Goal: Check status: Check status

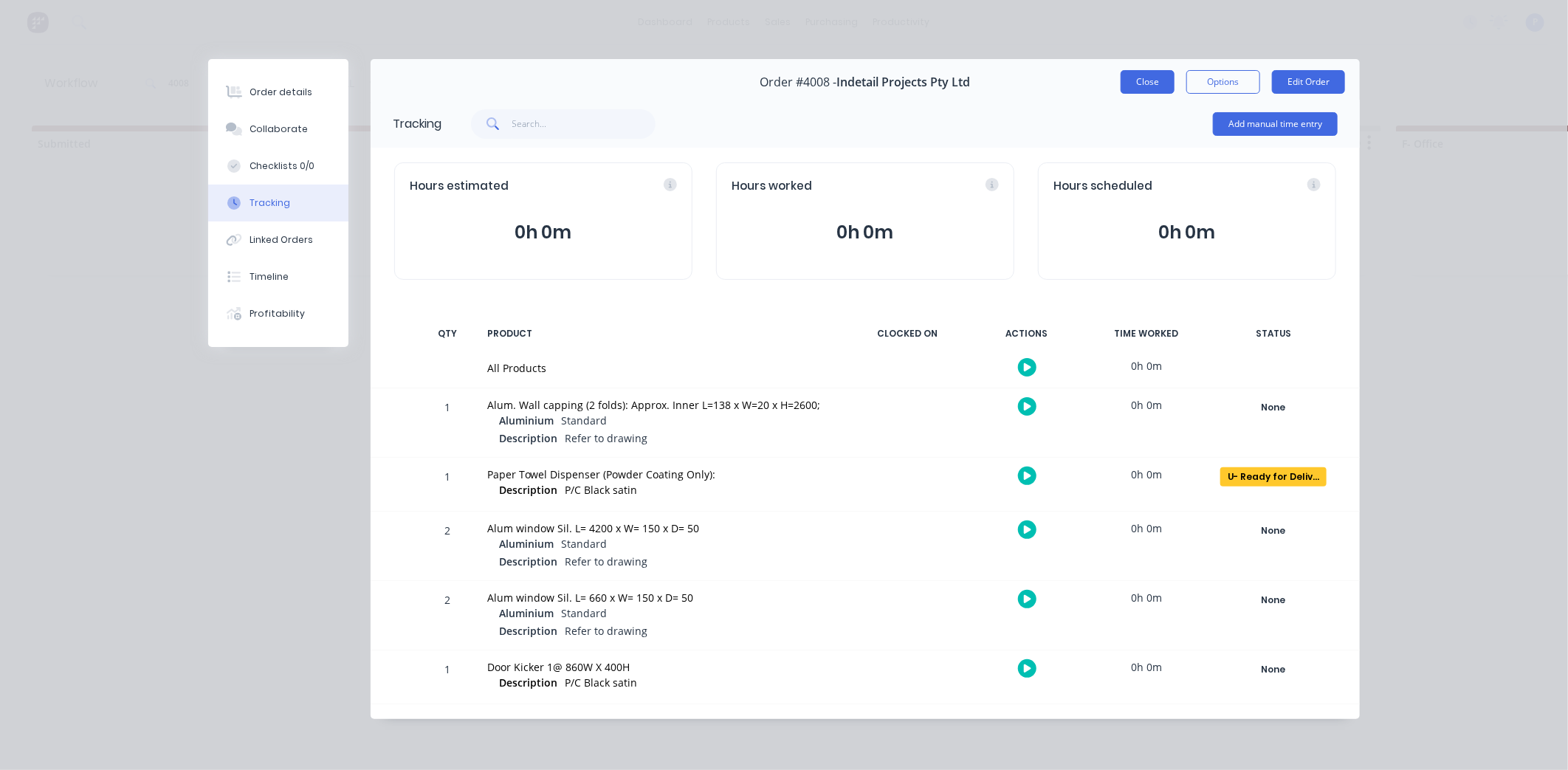
click at [1146, 78] on button "Close" at bounding box center [1147, 82] width 54 height 24
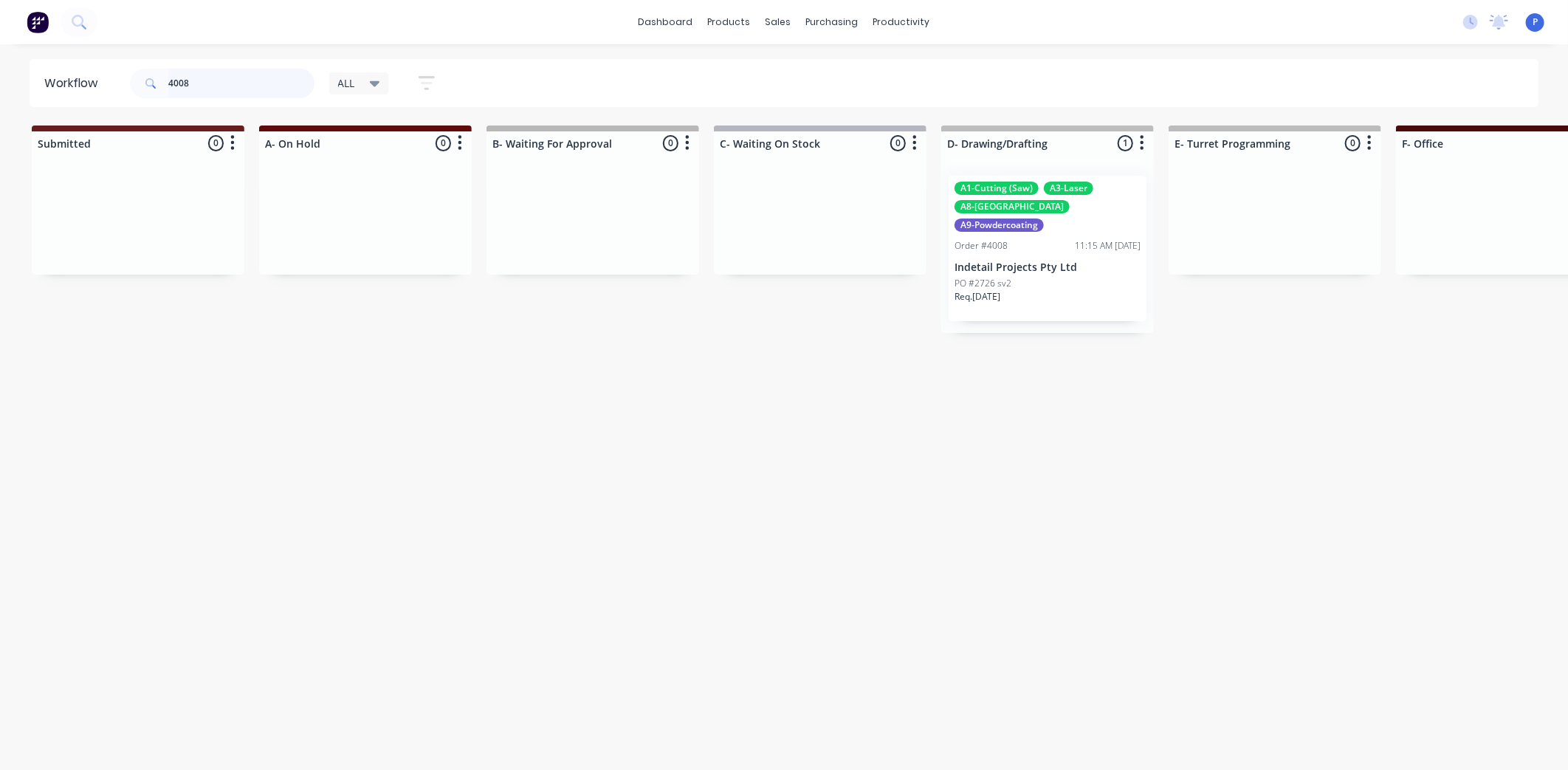
click at [202, 76] on input "4008" at bounding box center [241, 83] width 146 height 30
type input "4"
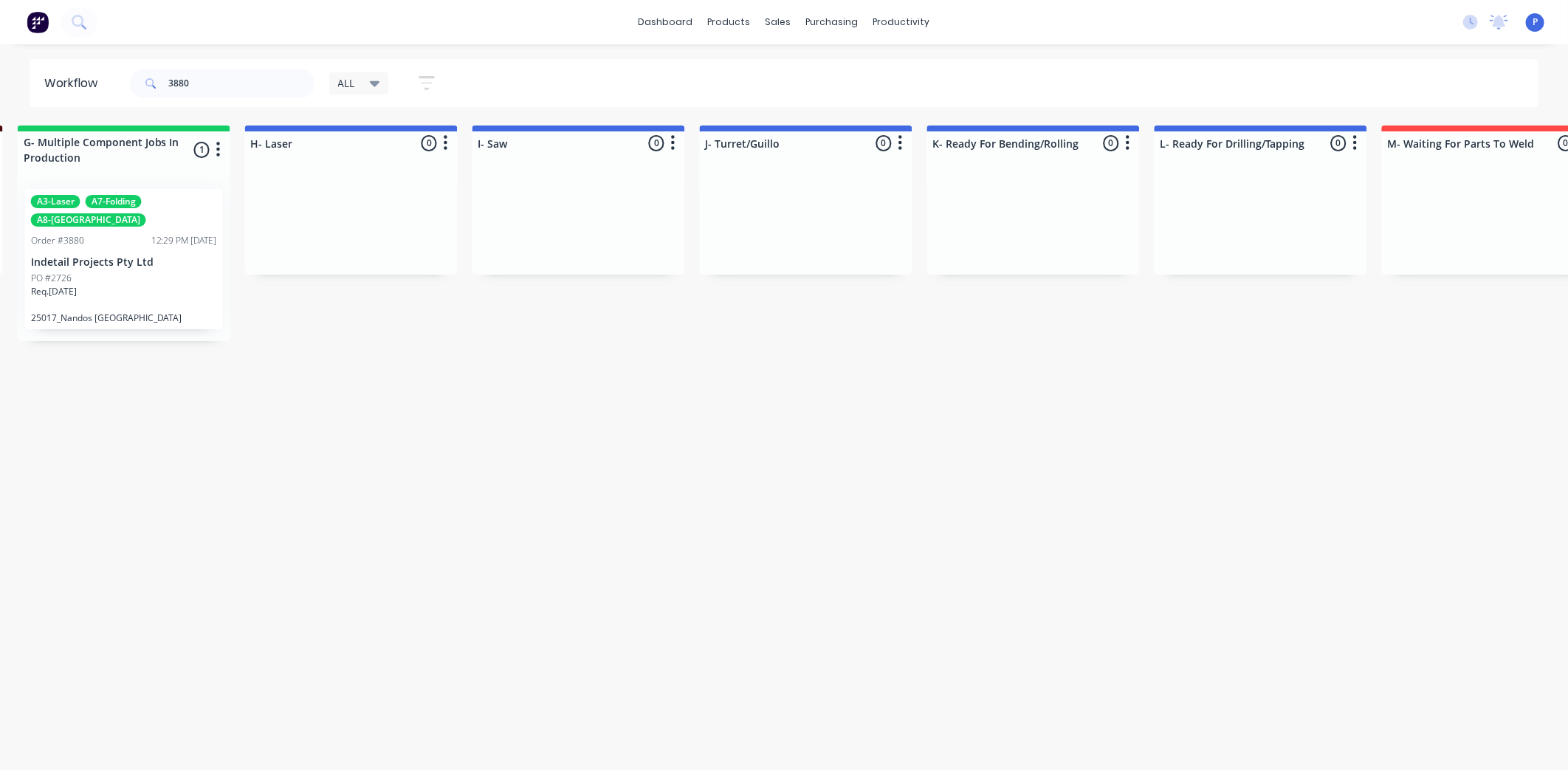
drag, startPoint x: 479, startPoint y: 360, endPoint x: 617, endPoint y: 375, distance: 138.8
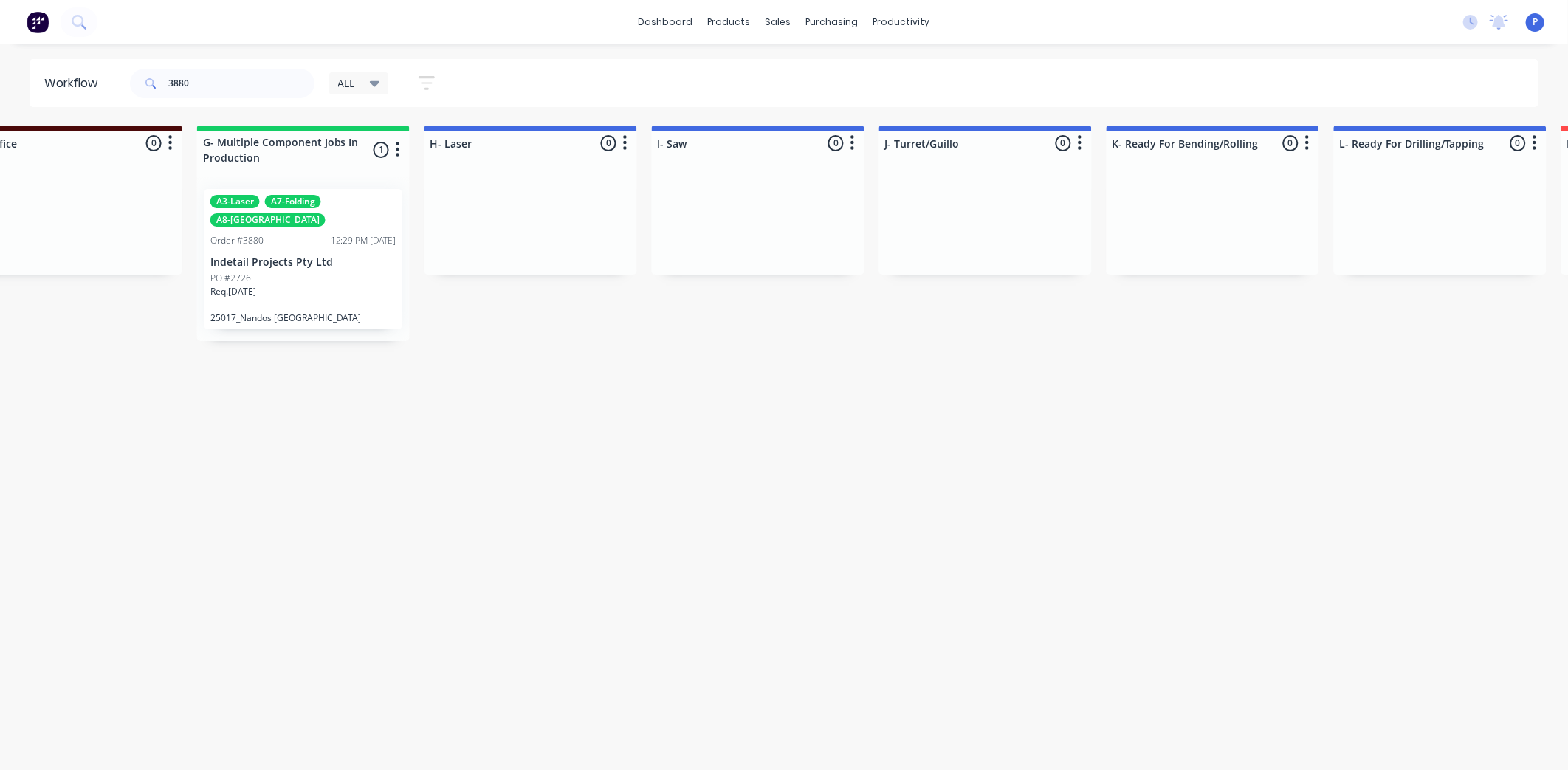
drag, startPoint x: 617, startPoint y: 375, endPoint x: 520, endPoint y: 389, distance: 98.0
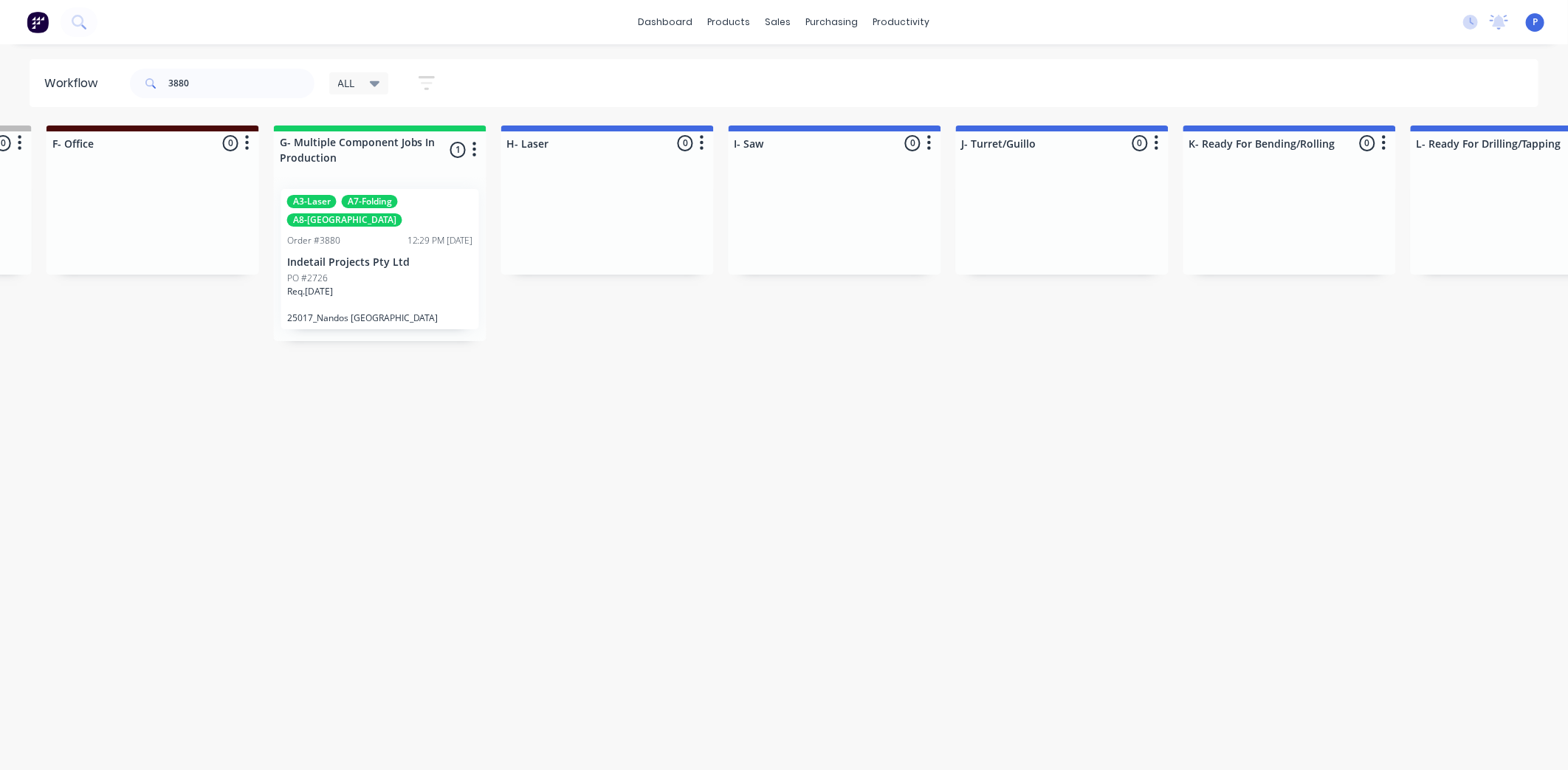
click at [372, 193] on div "A3-Laser A7-Folding A8-Welding Order #3880 12:29 PM [DATE] Indetail Projects Pt…" at bounding box center [381, 260] width 198 height 140
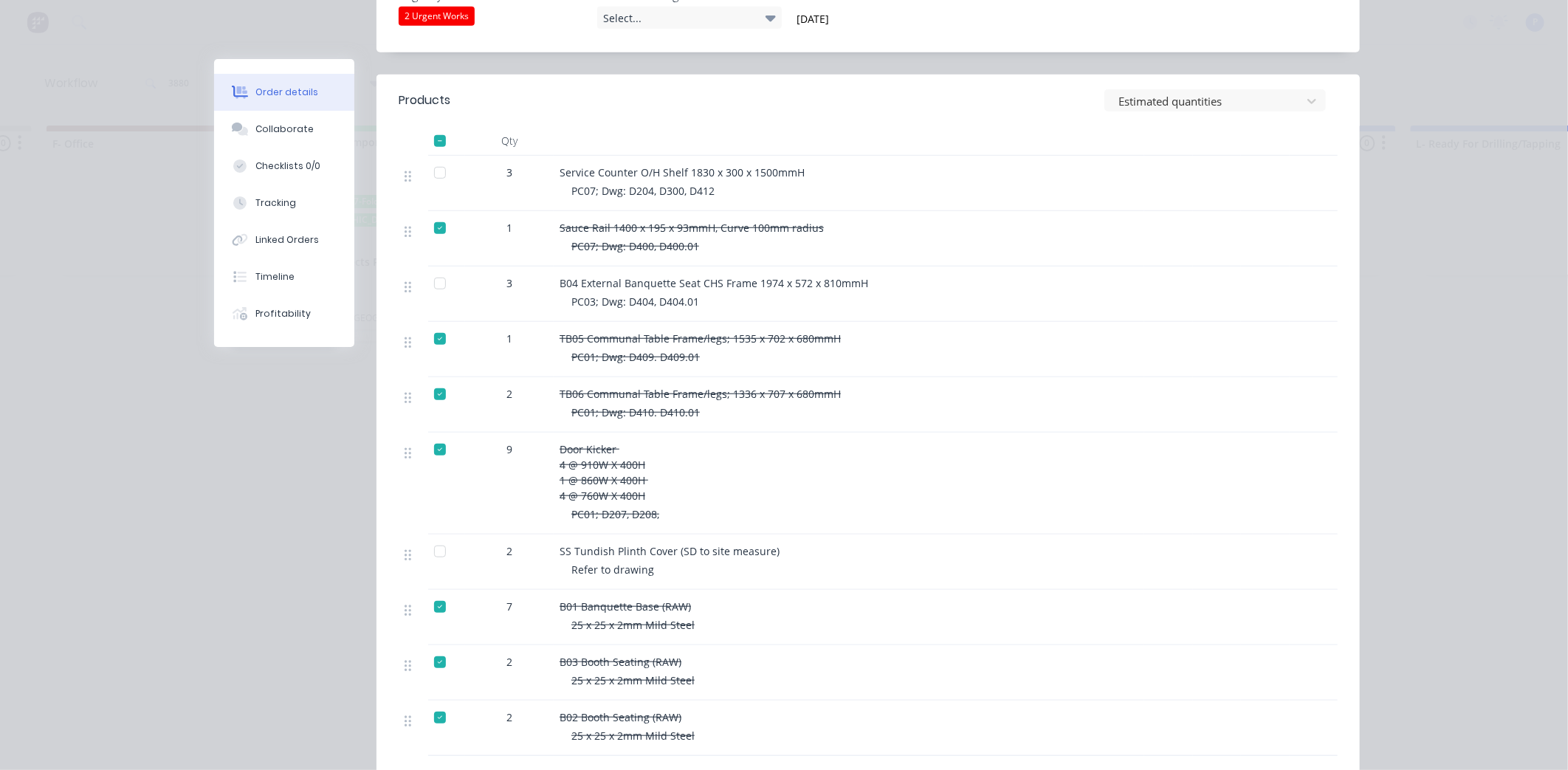
drag, startPoint x: 926, startPoint y: 532, endPoint x: 935, endPoint y: 606, distance: 74.5
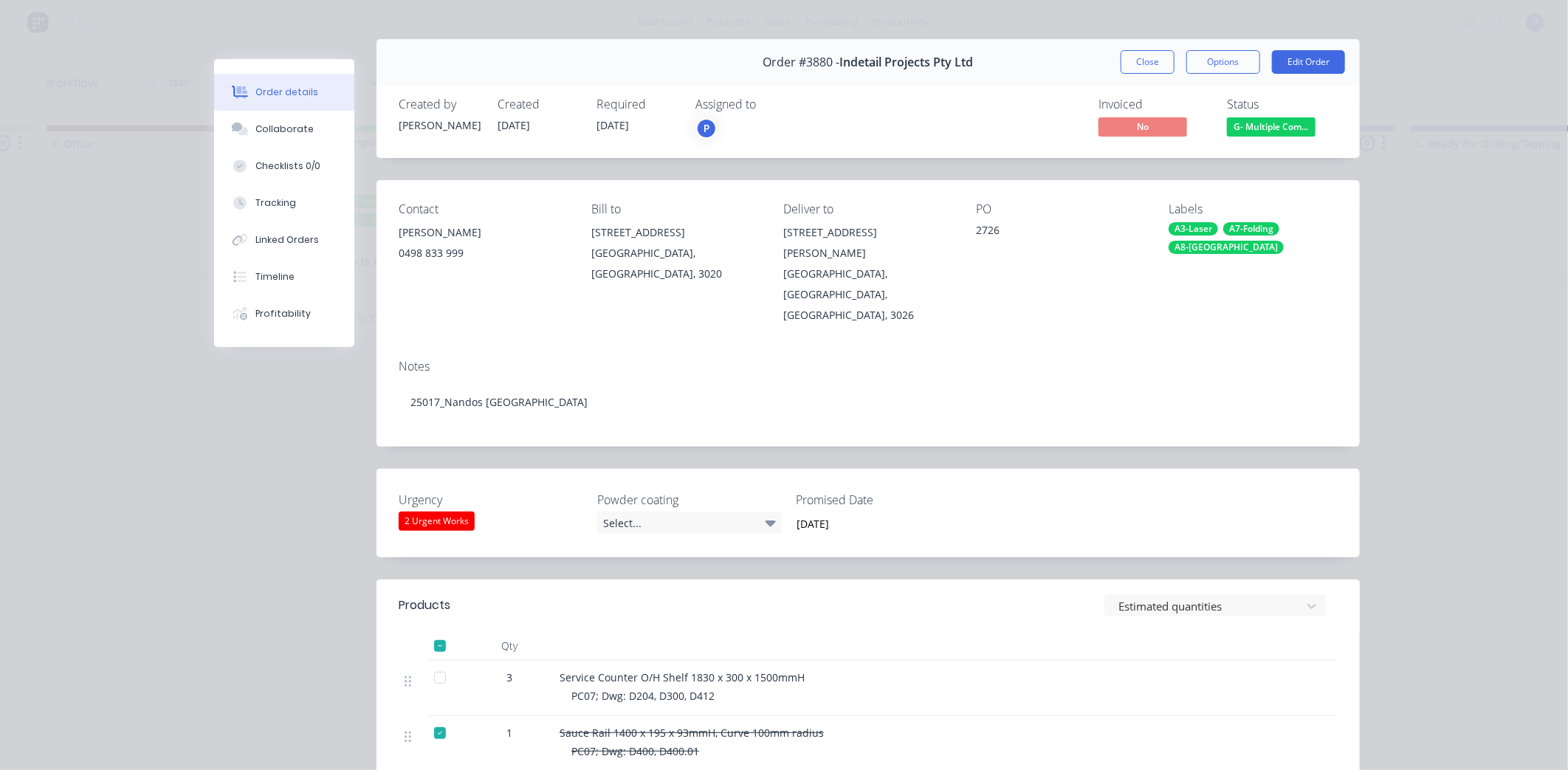
scroll to position [0, 0]
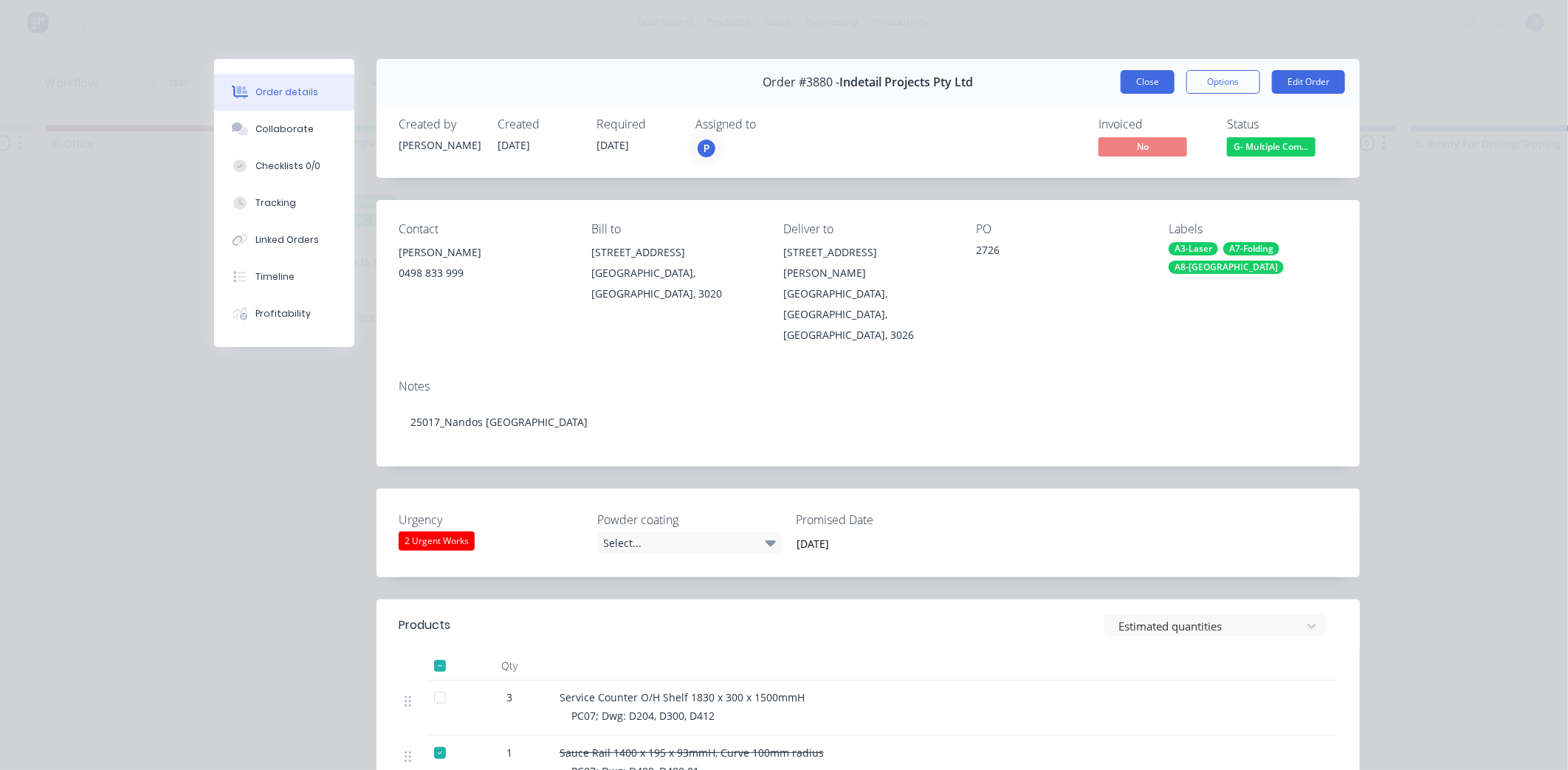
click at [1127, 77] on button "Close" at bounding box center [1147, 82] width 54 height 24
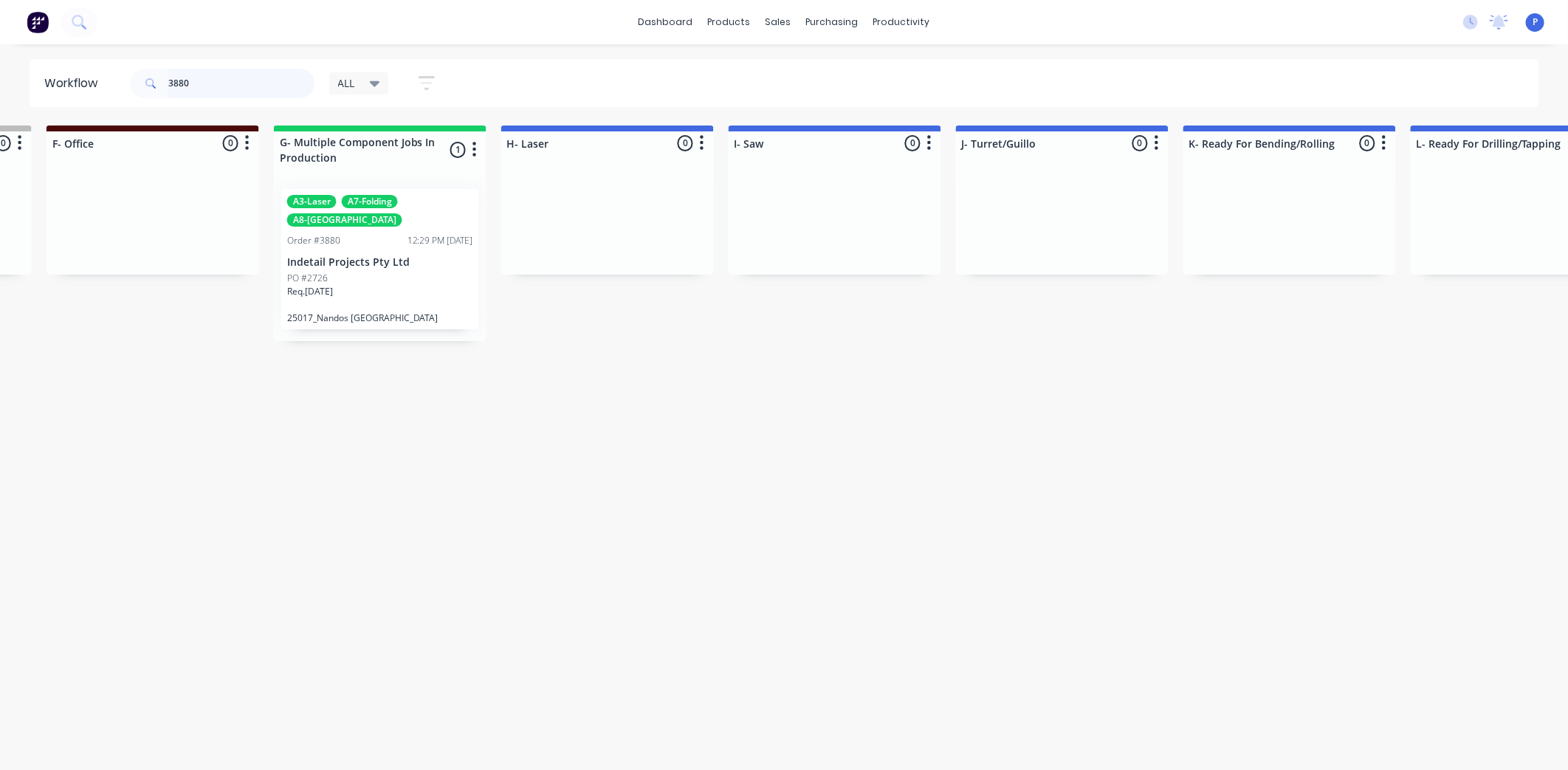
click at [261, 84] on input "3880" at bounding box center [241, 83] width 146 height 30
type input "3"
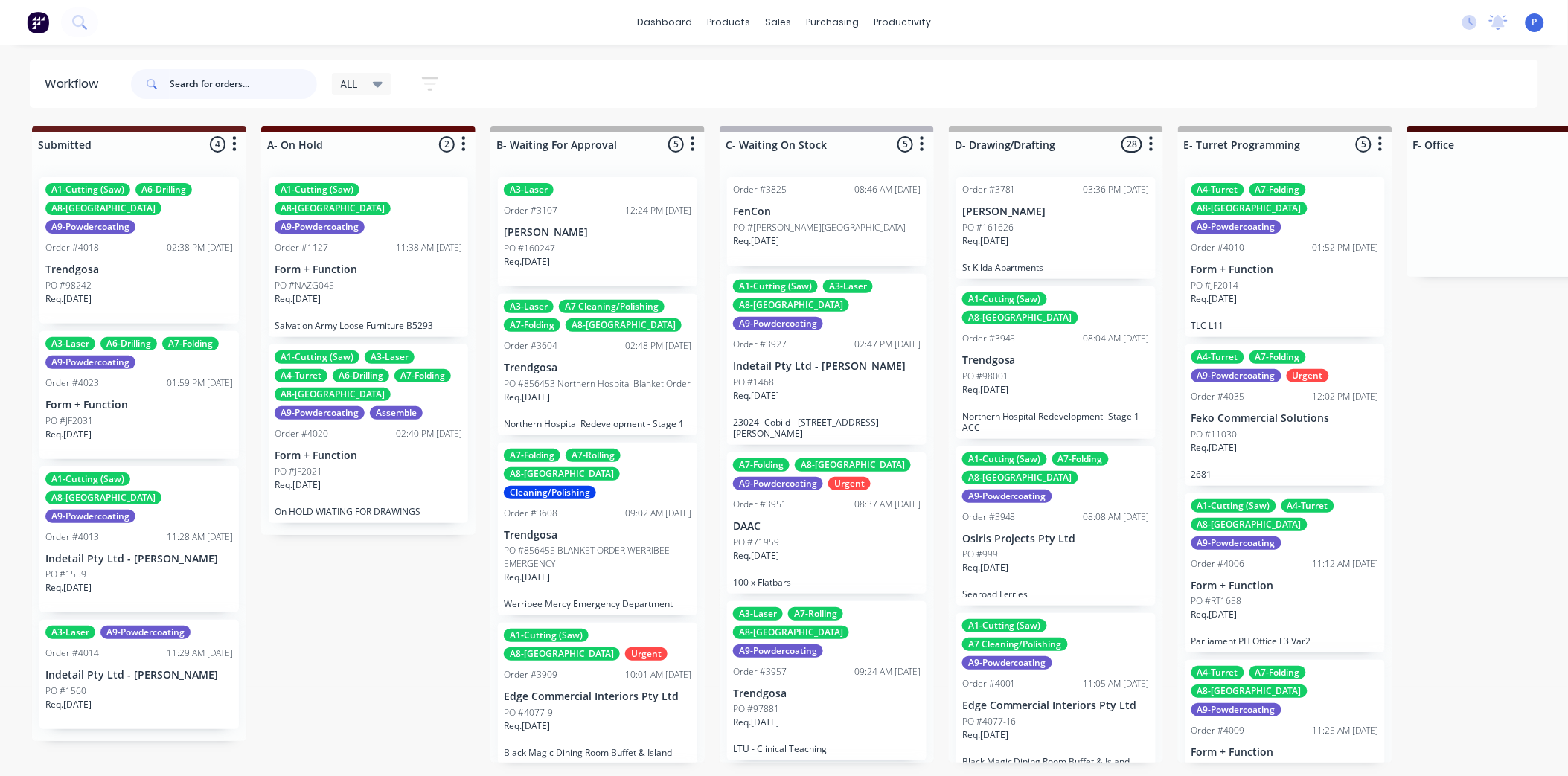
click at [299, 78] on input "text" at bounding box center [243, 83] width 147 height 30
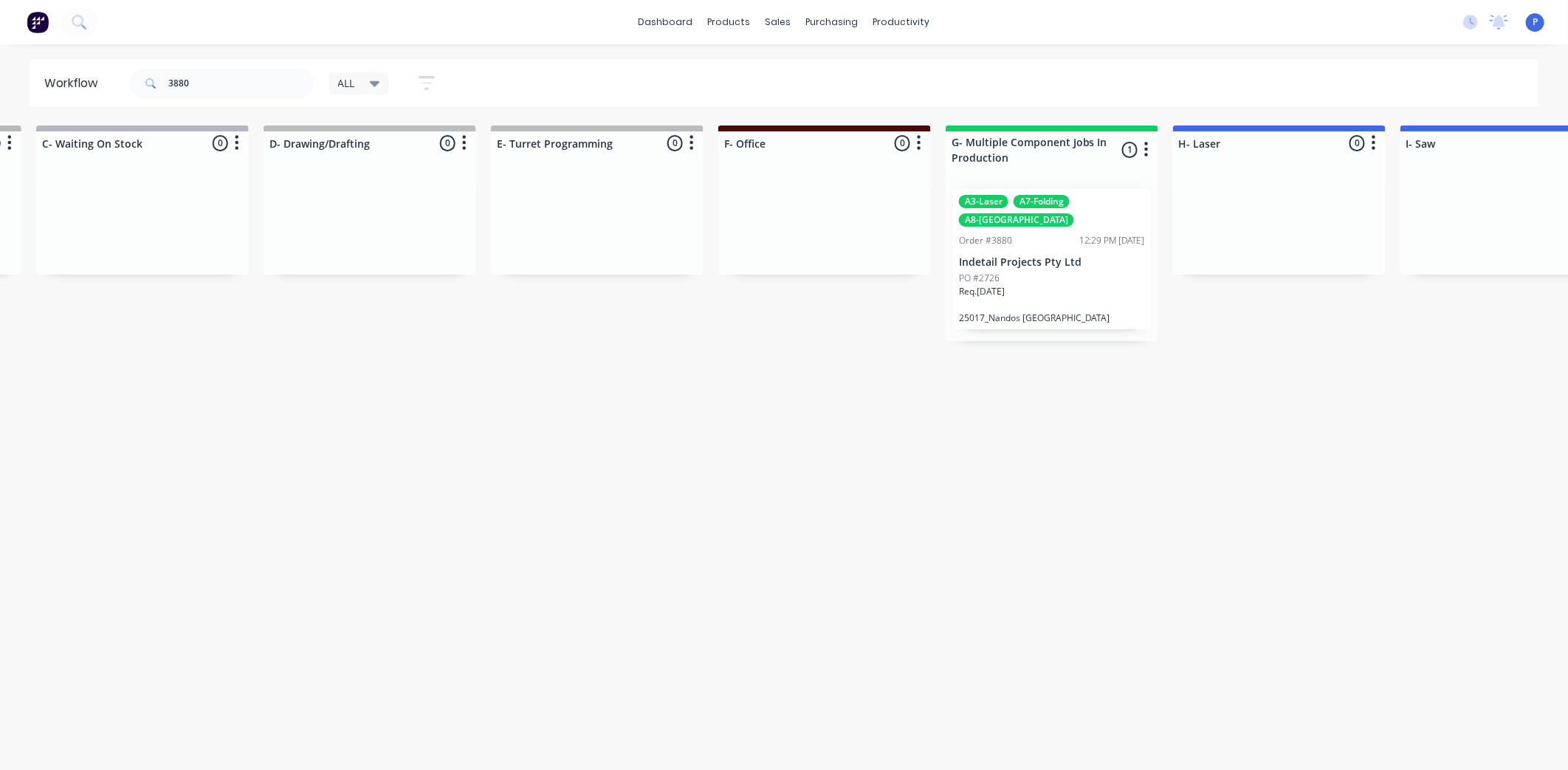
drag, startPoint x: 728, startPoint y: 366, endPoint x: 837, endPoint y: 389, distance: 111.4
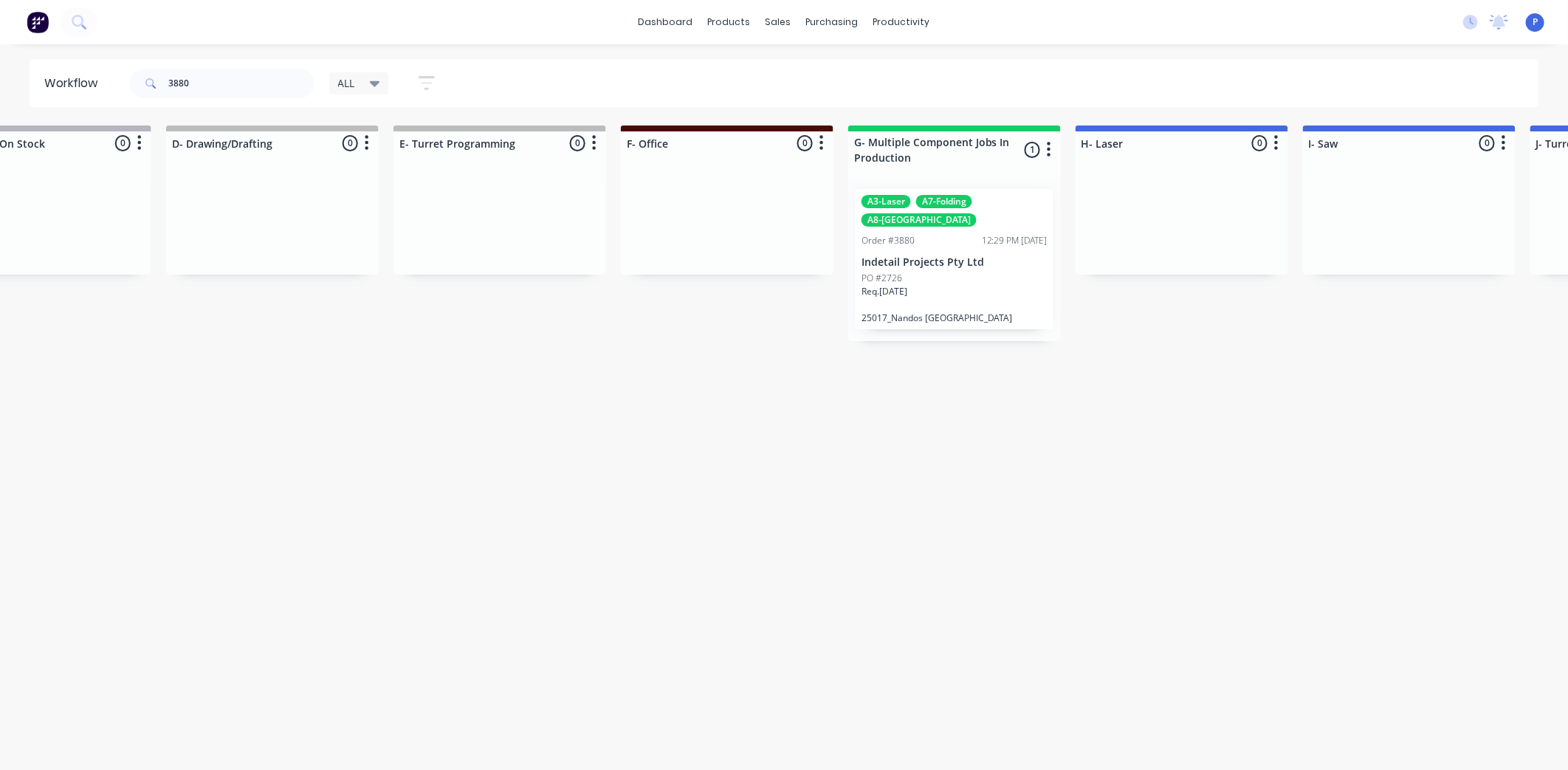
click at [914, 285] on div "Req. [DATE]" at bounding box center [954, 297] width 186 height 25
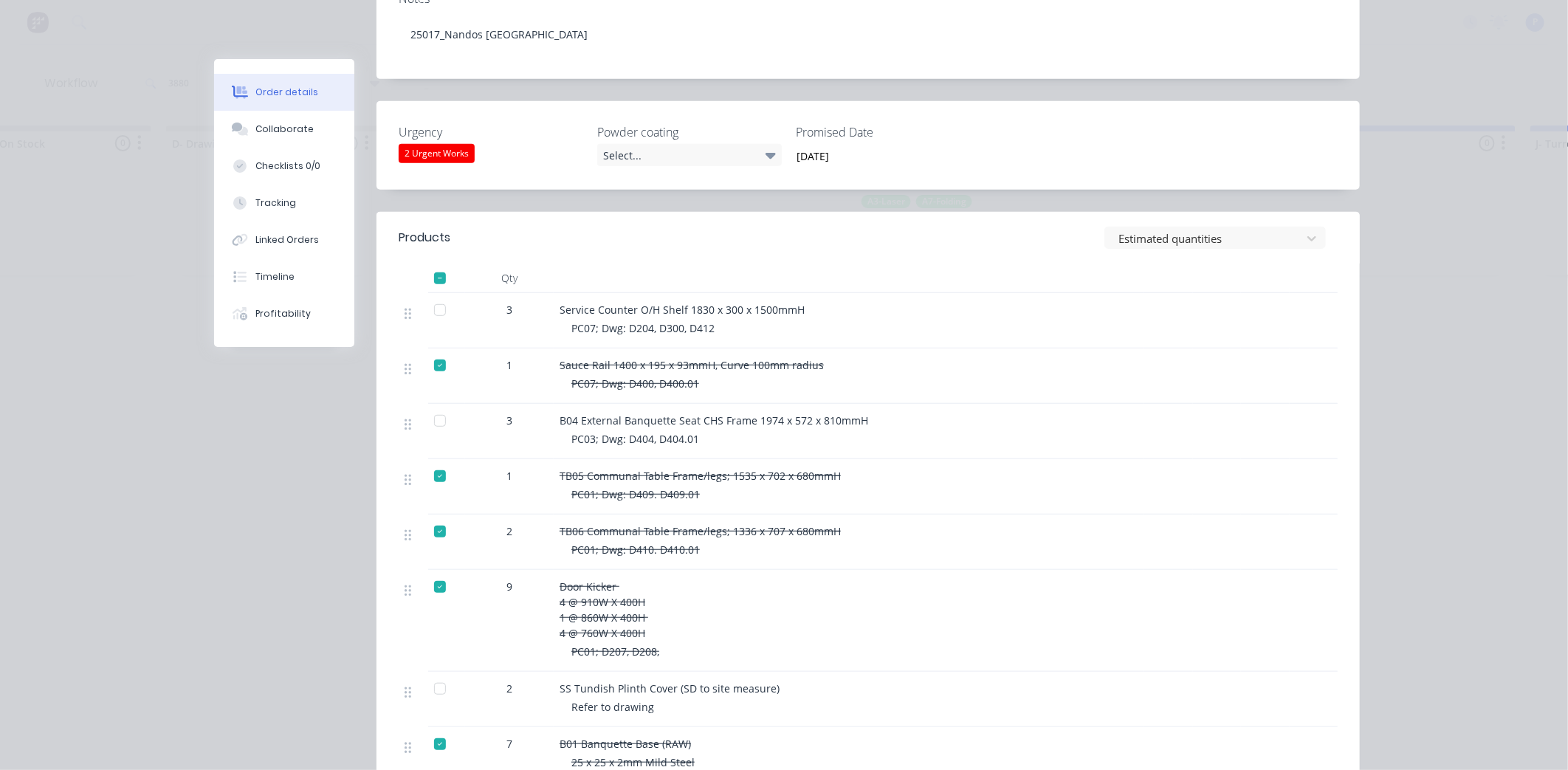
scroll to position [528, 0]
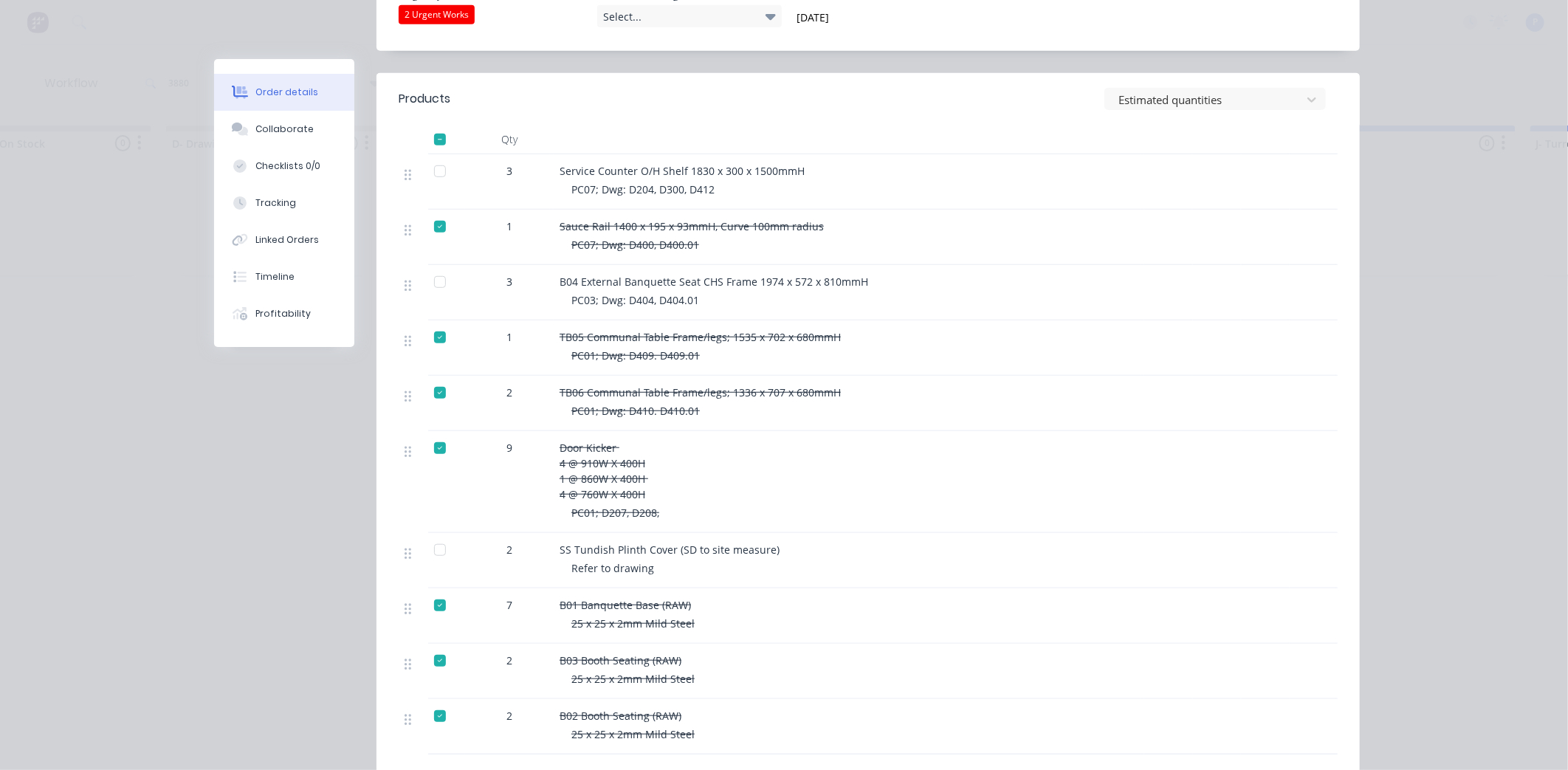
drag, startPoint x: 933, startPoint y: 474, endPoint x: 933, endPoint y: 537, distance: 63.0
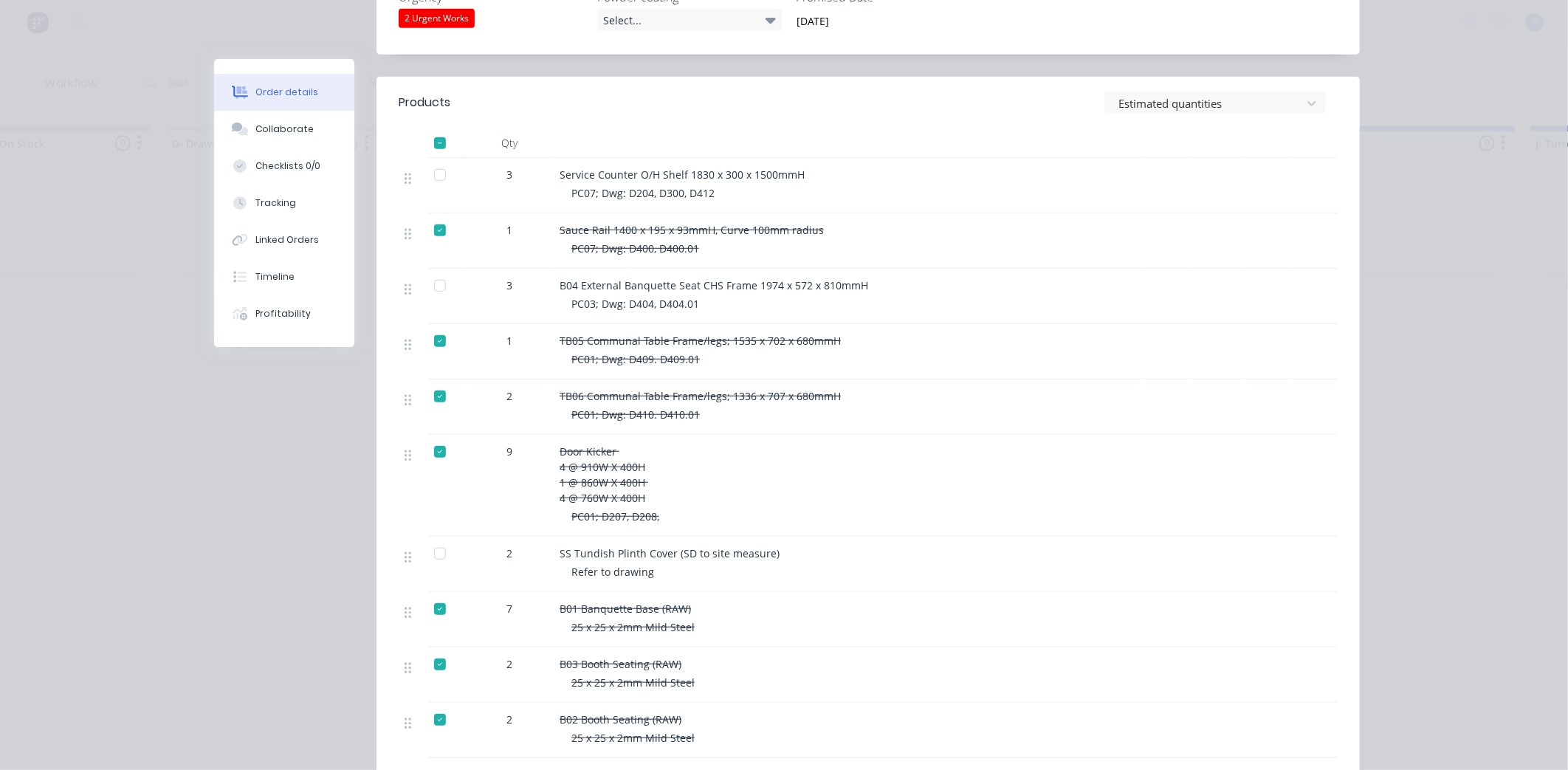
scroll to position [542, 0]
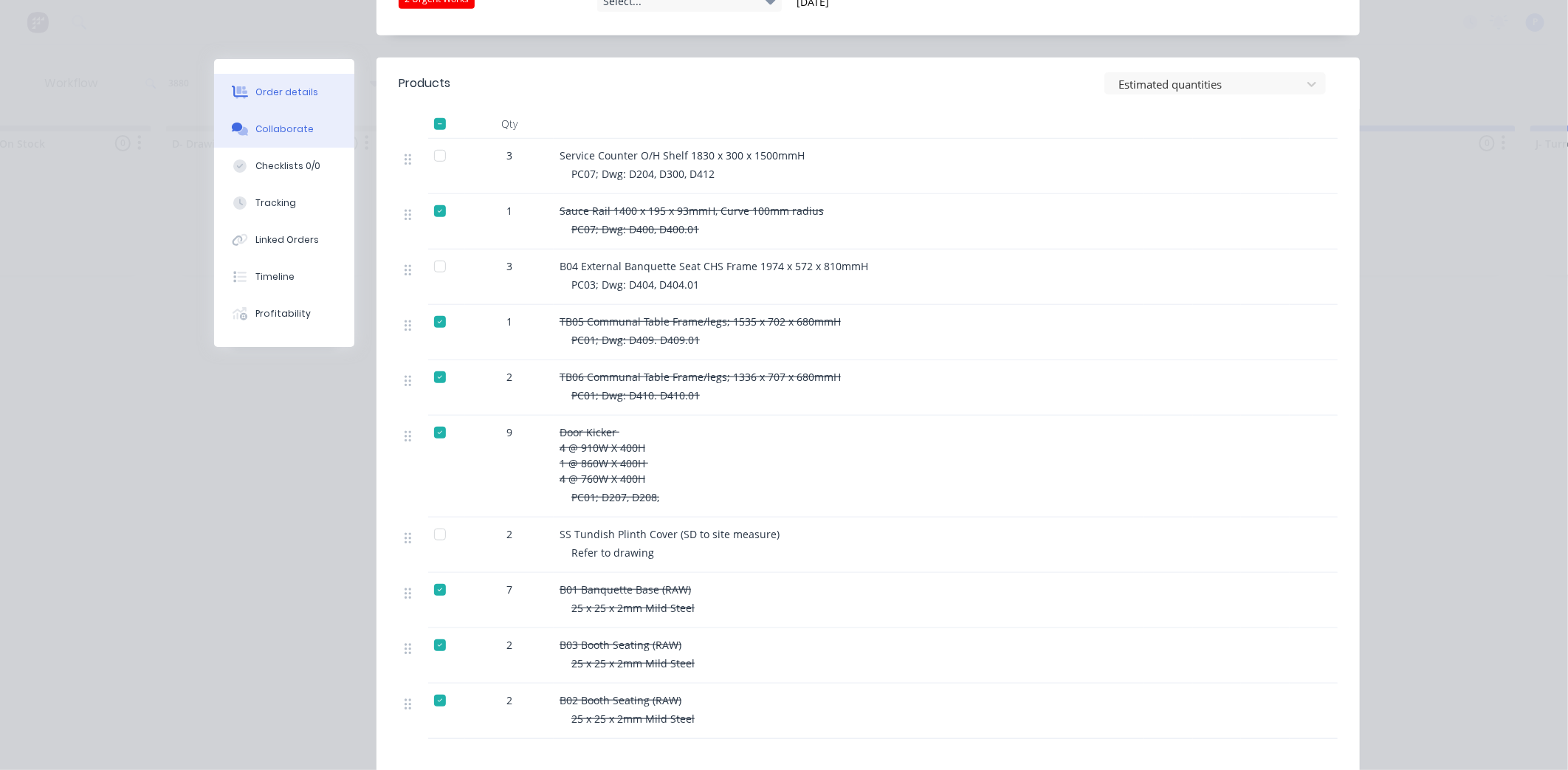
click at [267, 136] on button "Collaborate" at bounding box center [285, 129] width 140 height 37
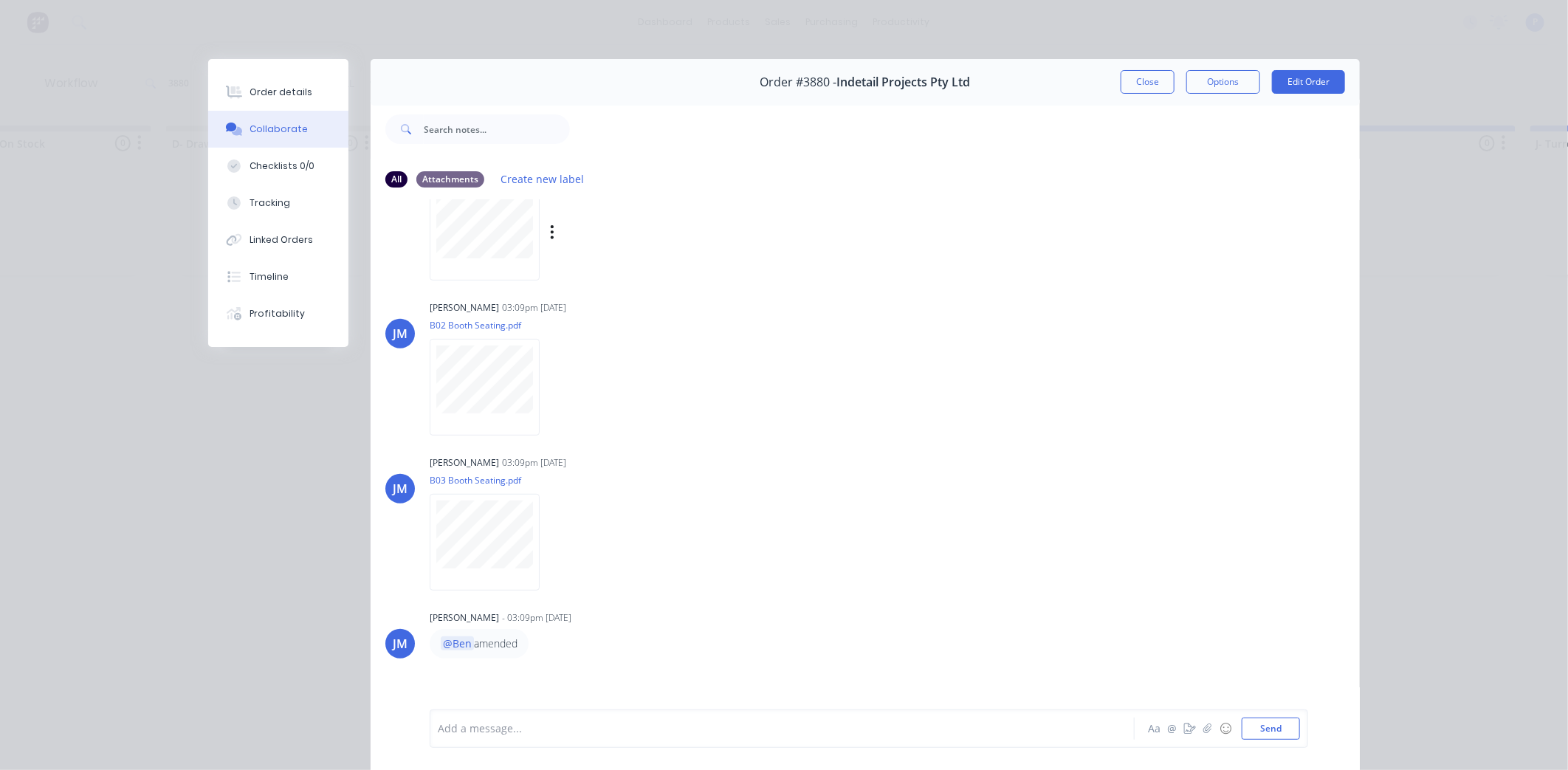
scroll to position [571, 0]
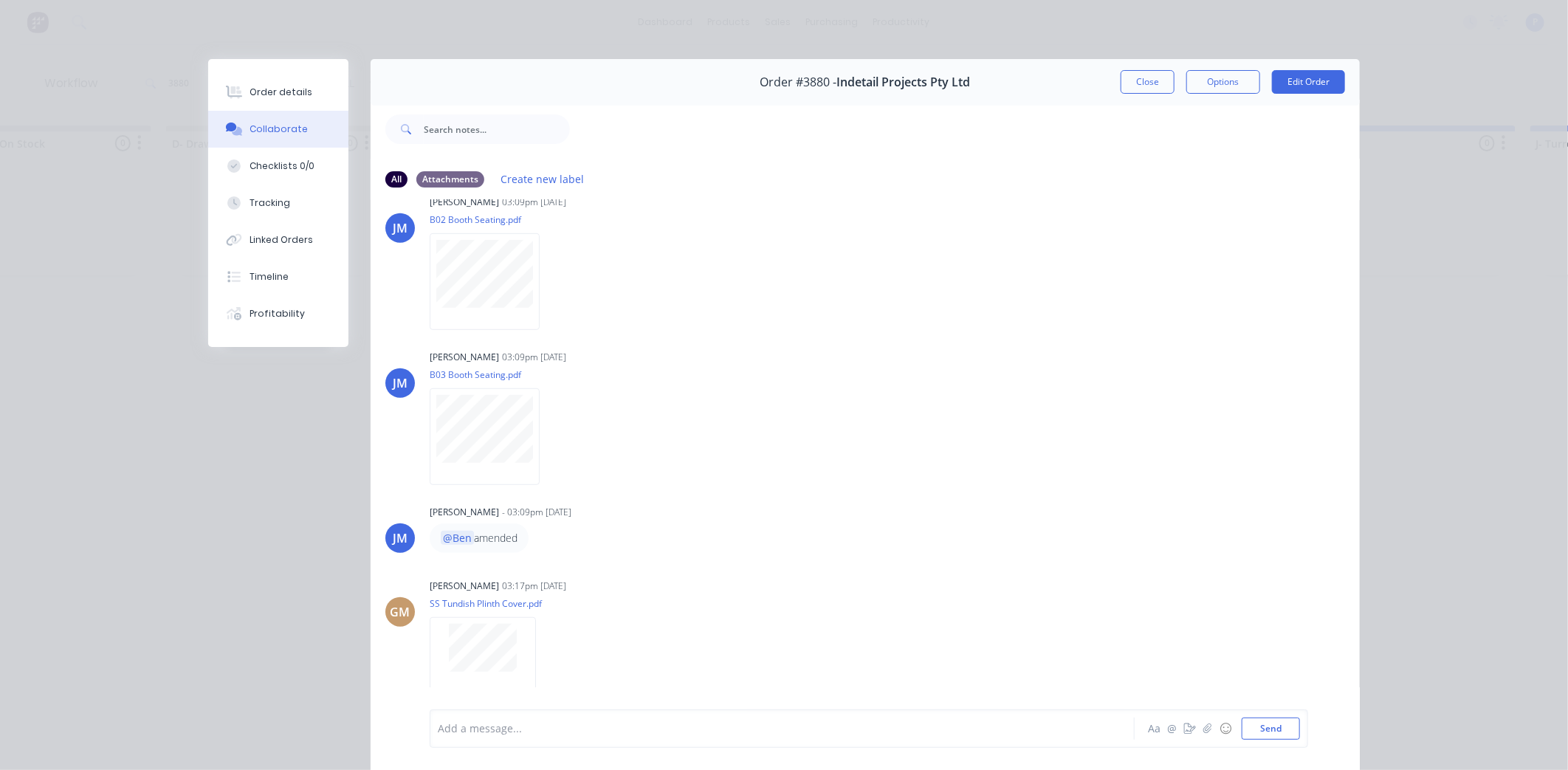
drag, startPoint x: 719, startPoint y: 475, endPoint x: 739, endPoint y: 546, distance: 73.8
click at [1123, 87] on button "Close" at bounding box center [1147, 82] width 54 height 24
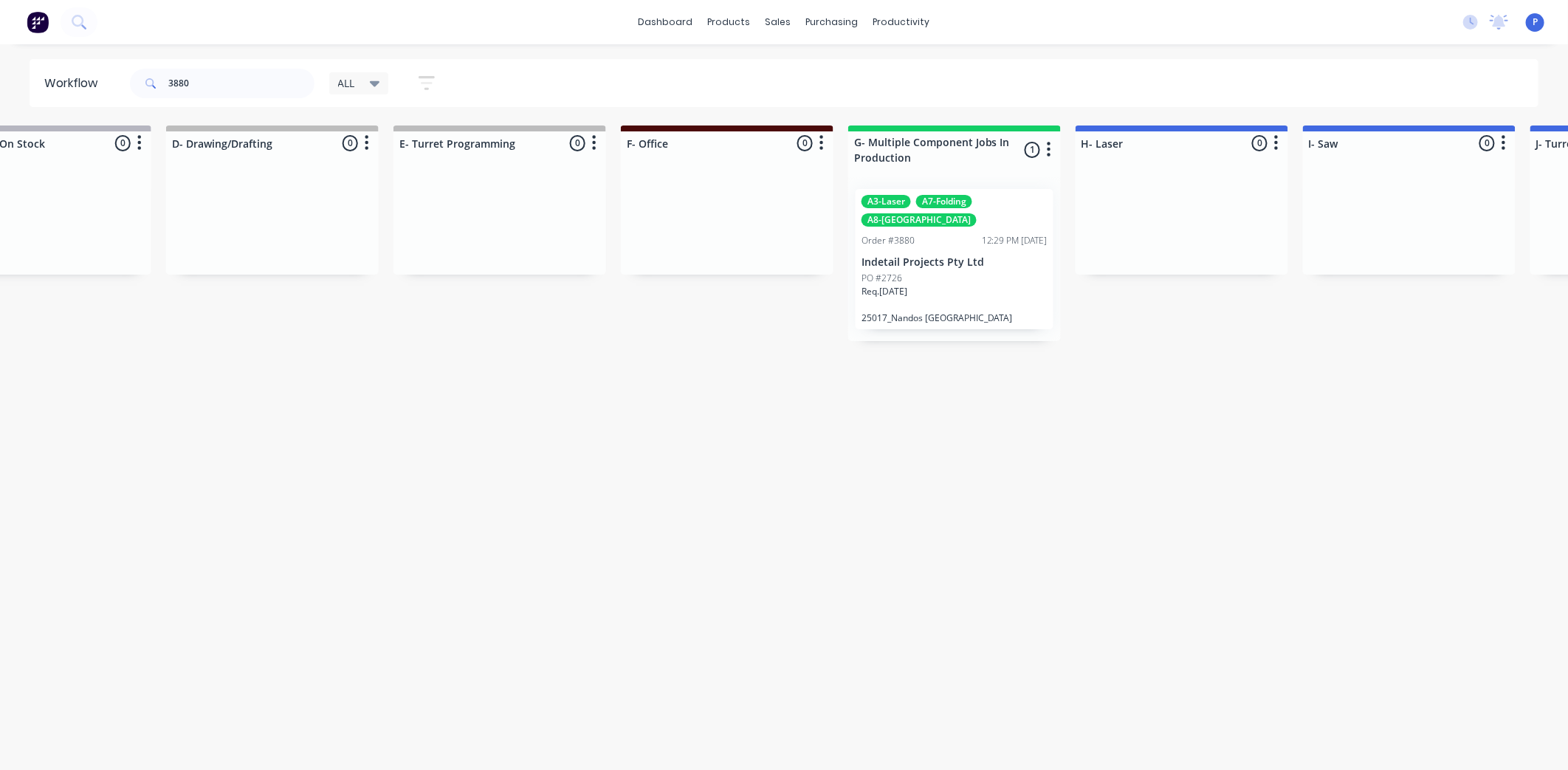
click at [987, 272] on div "PO #2726" at bounding box center [954, 279] width 186 height 13
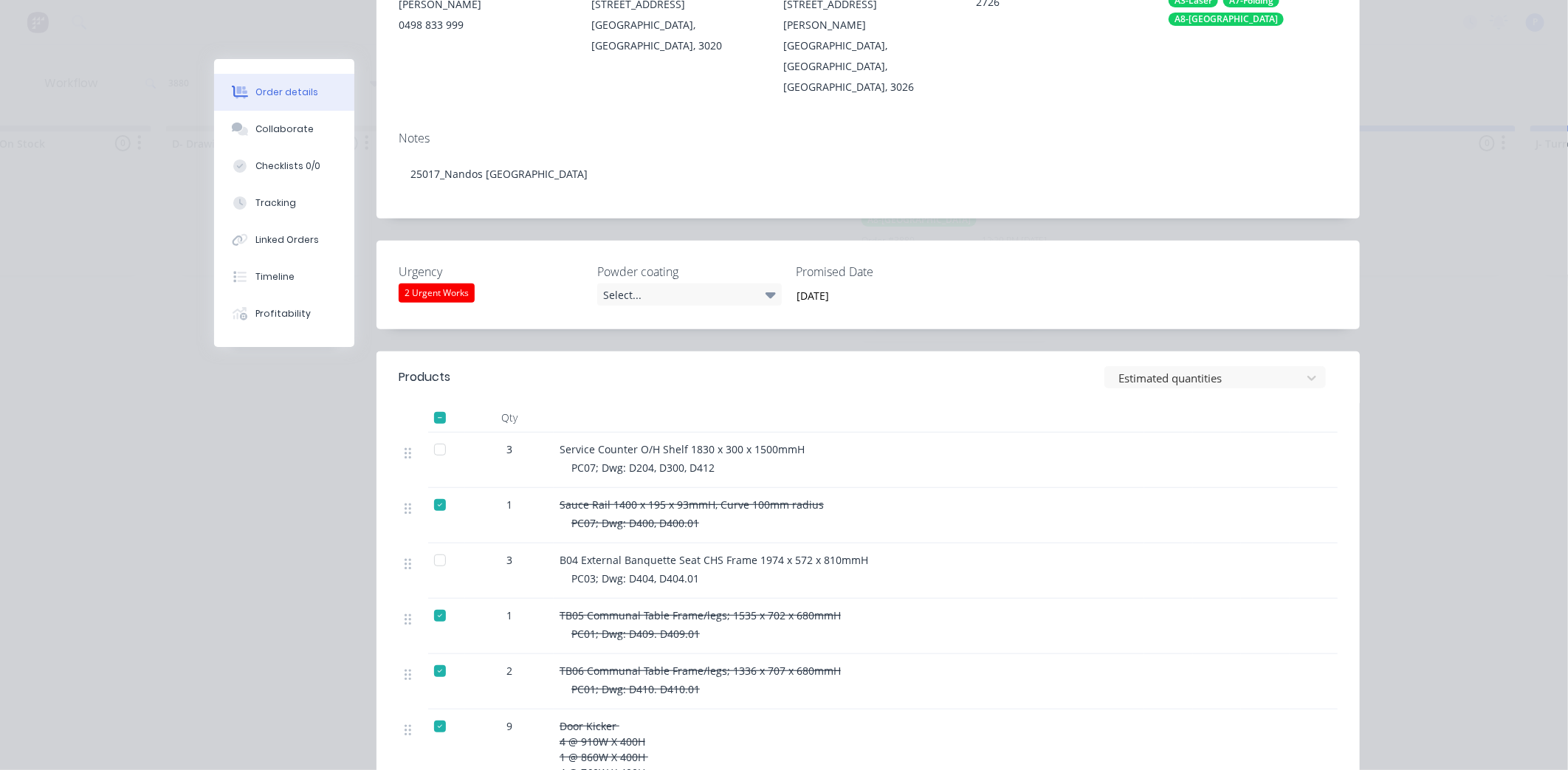
scroll to position [0, 0]
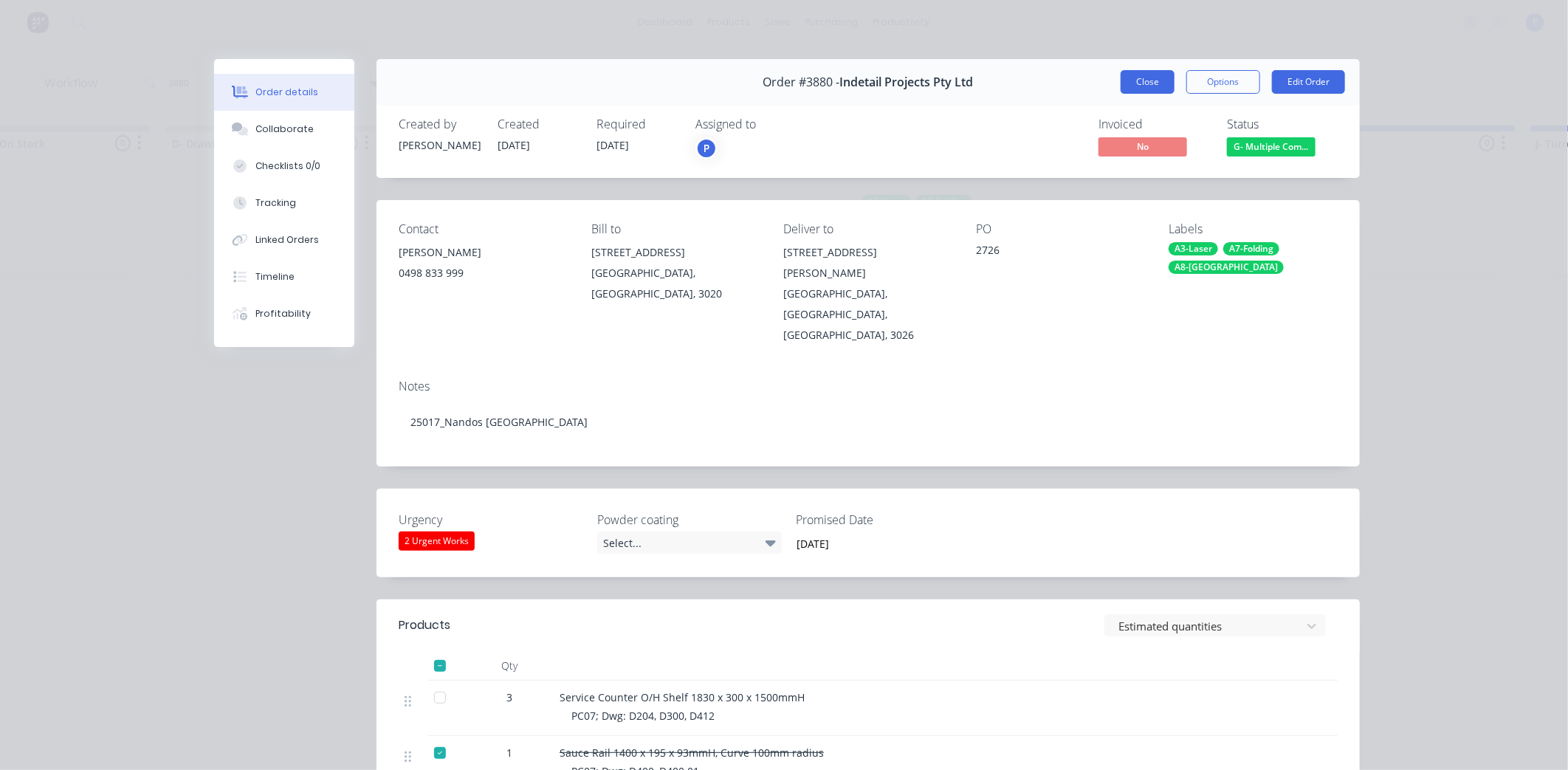
click at [1127, 85] on button "Close" at bounding box center [1147, 82] width 54 height 24
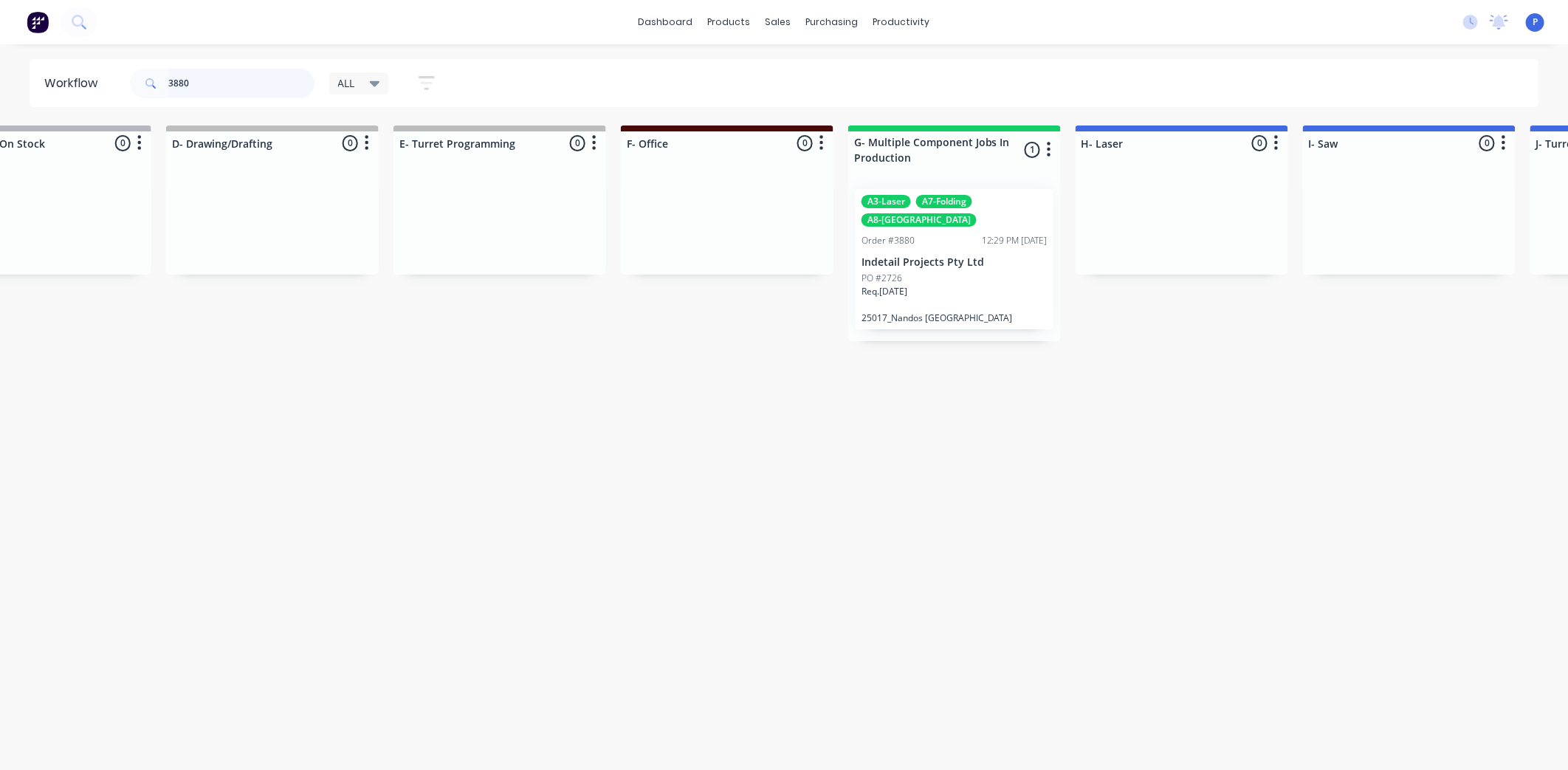
click at [196, 84] on input "3880" at bounding box center [241, 83] width 146 height 30
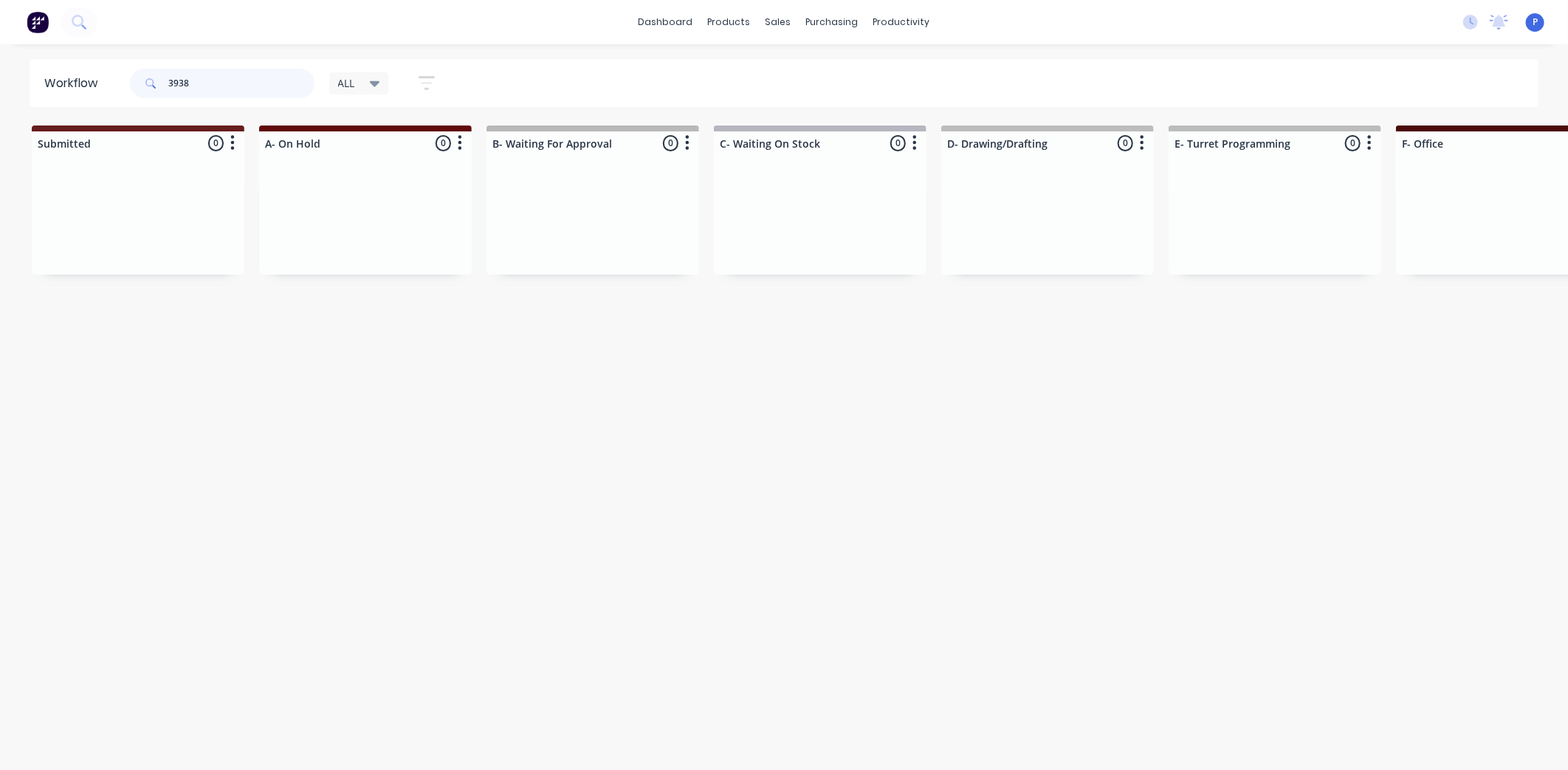
type input "3938"
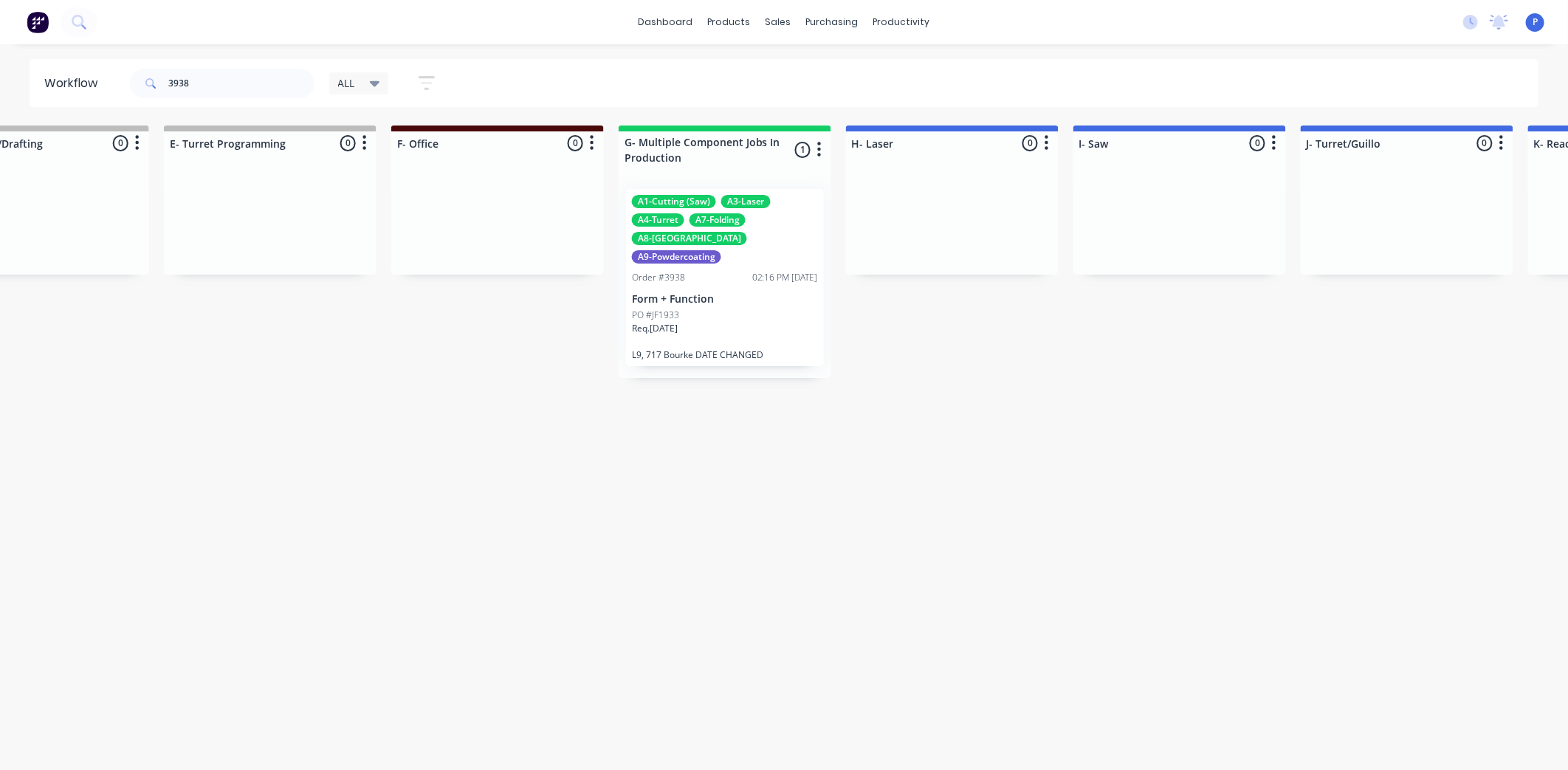
drag, startPoint x: 447, startPoint y: 360, endPoint x: 543, endPoint y: 389, distance: 100.3
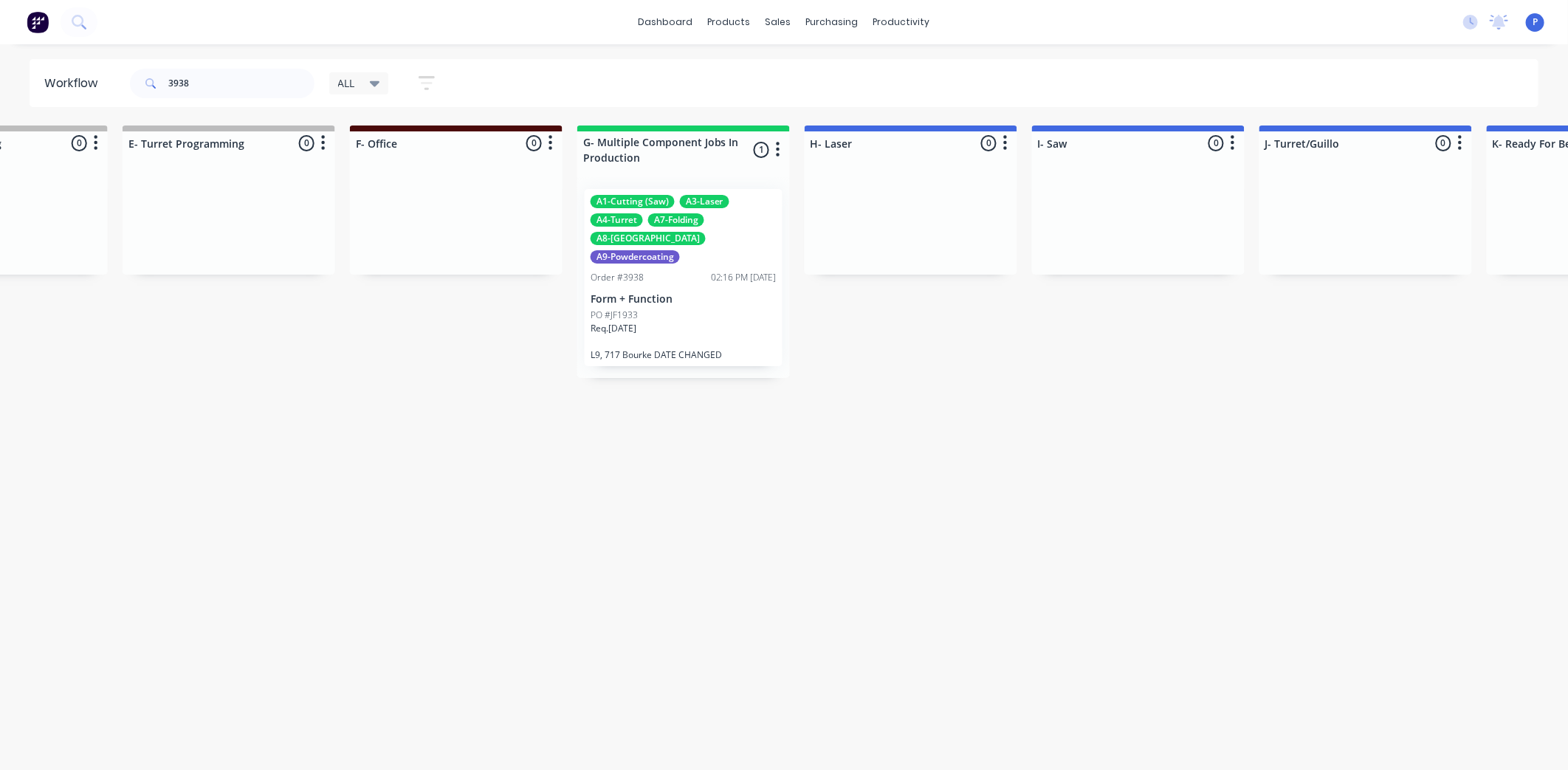
click at [680, 271] on div "Order #3938 02:16 PM [DATE]" at bounding box center [683, 278] width 186 height 13
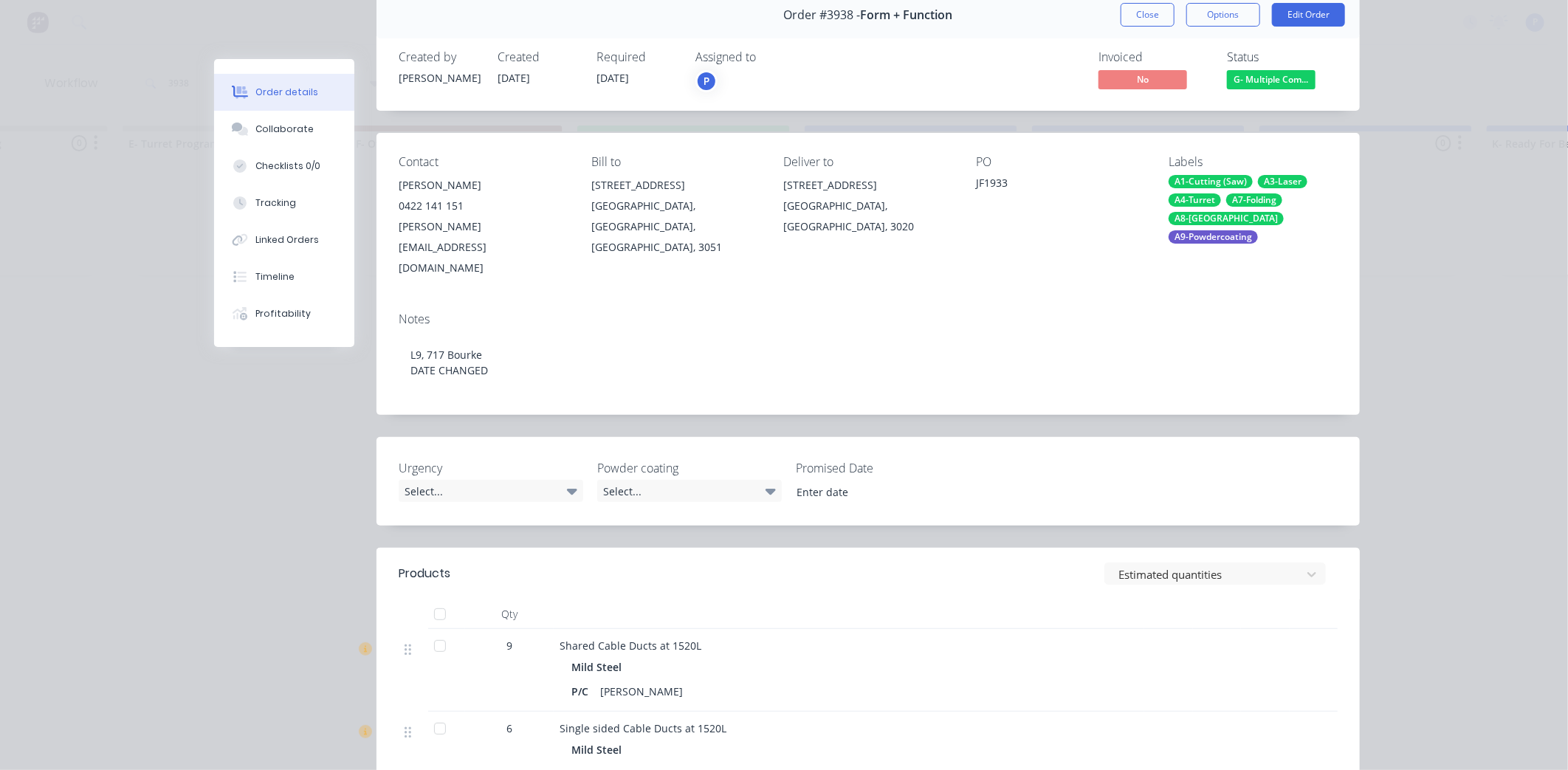
scroll to position [71, 0]
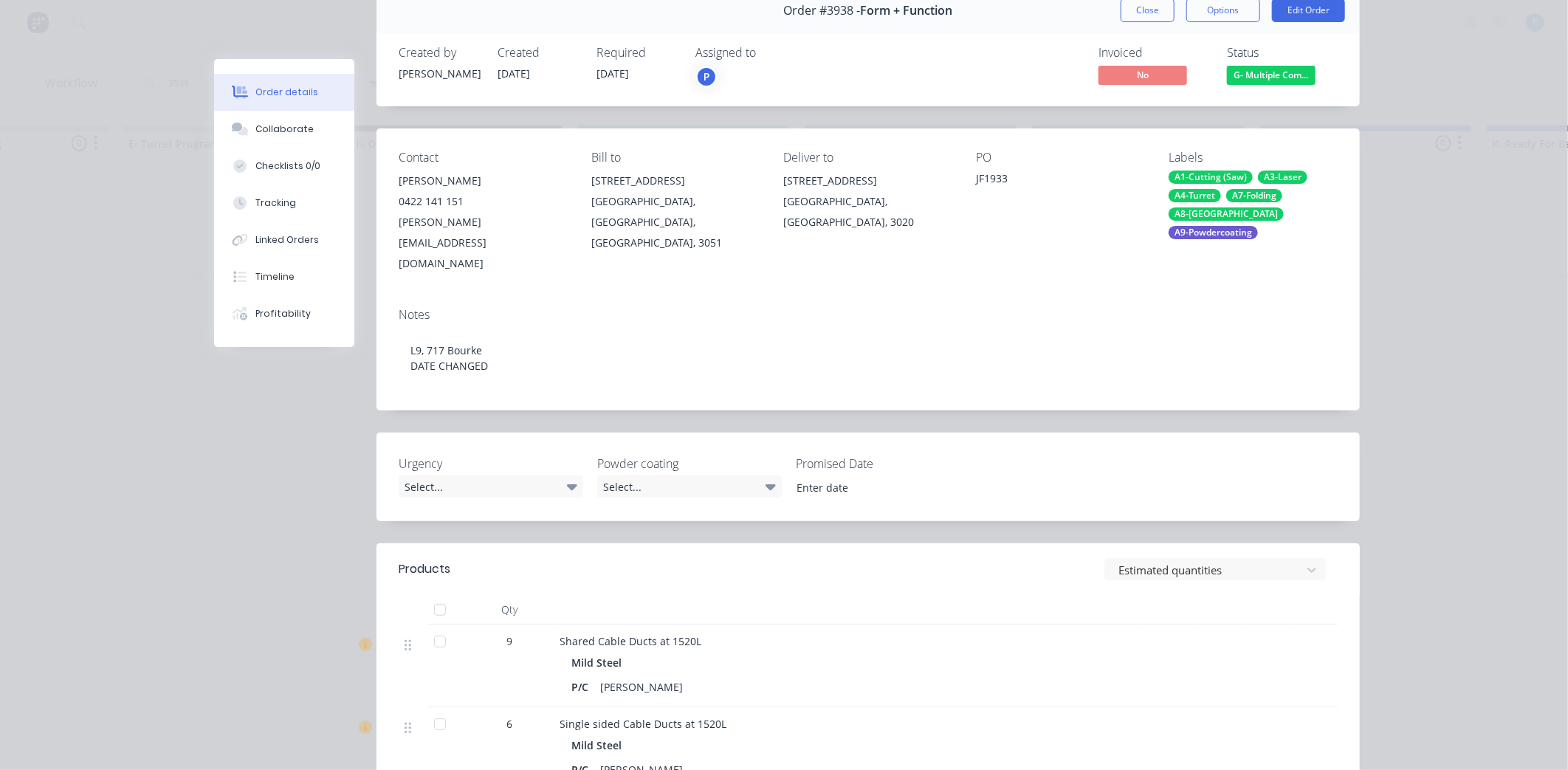
click at [436, 709] on div at bounding box center [439, 724] width 30 height 30
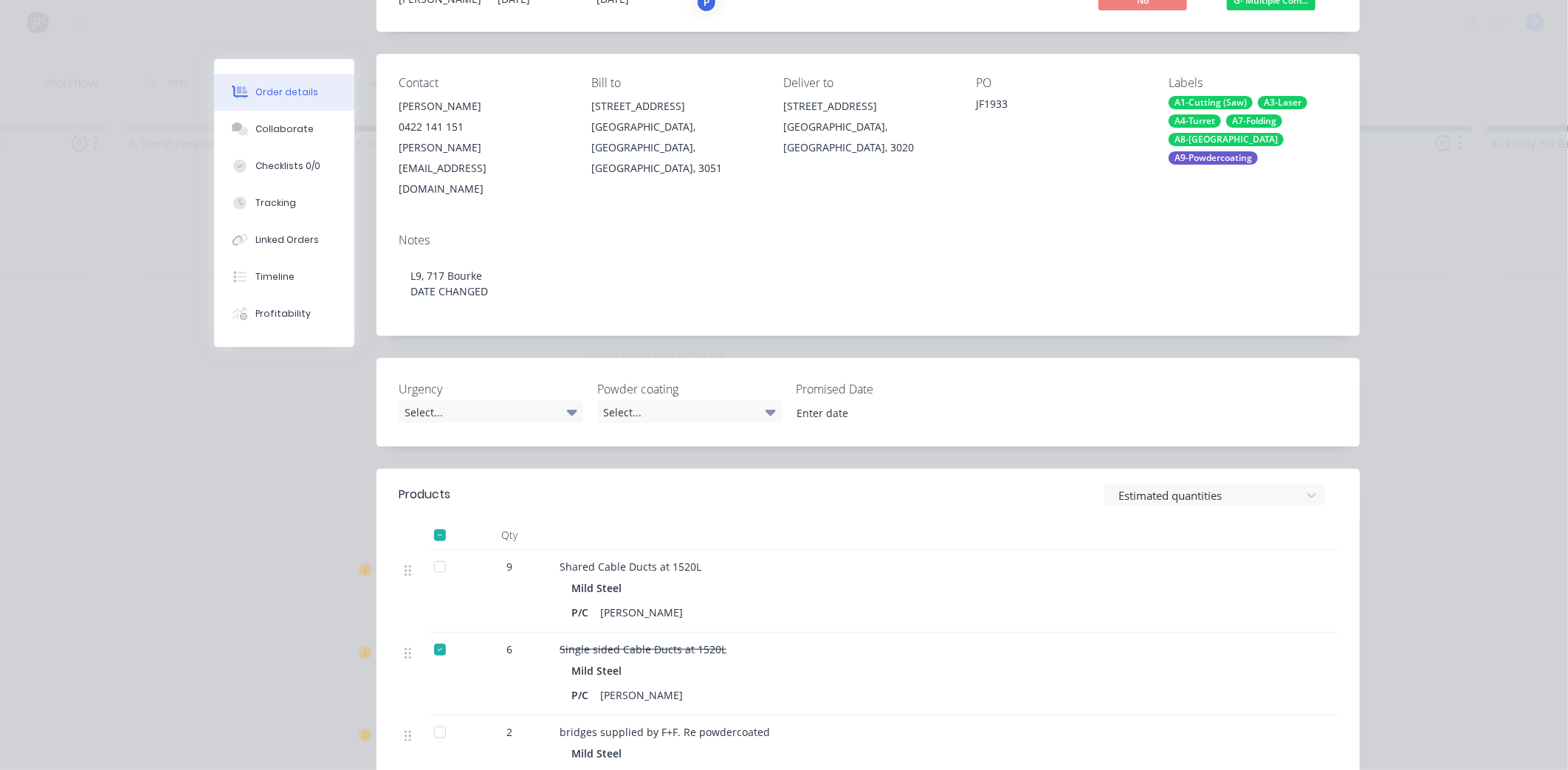
scroll to position [158, 0]
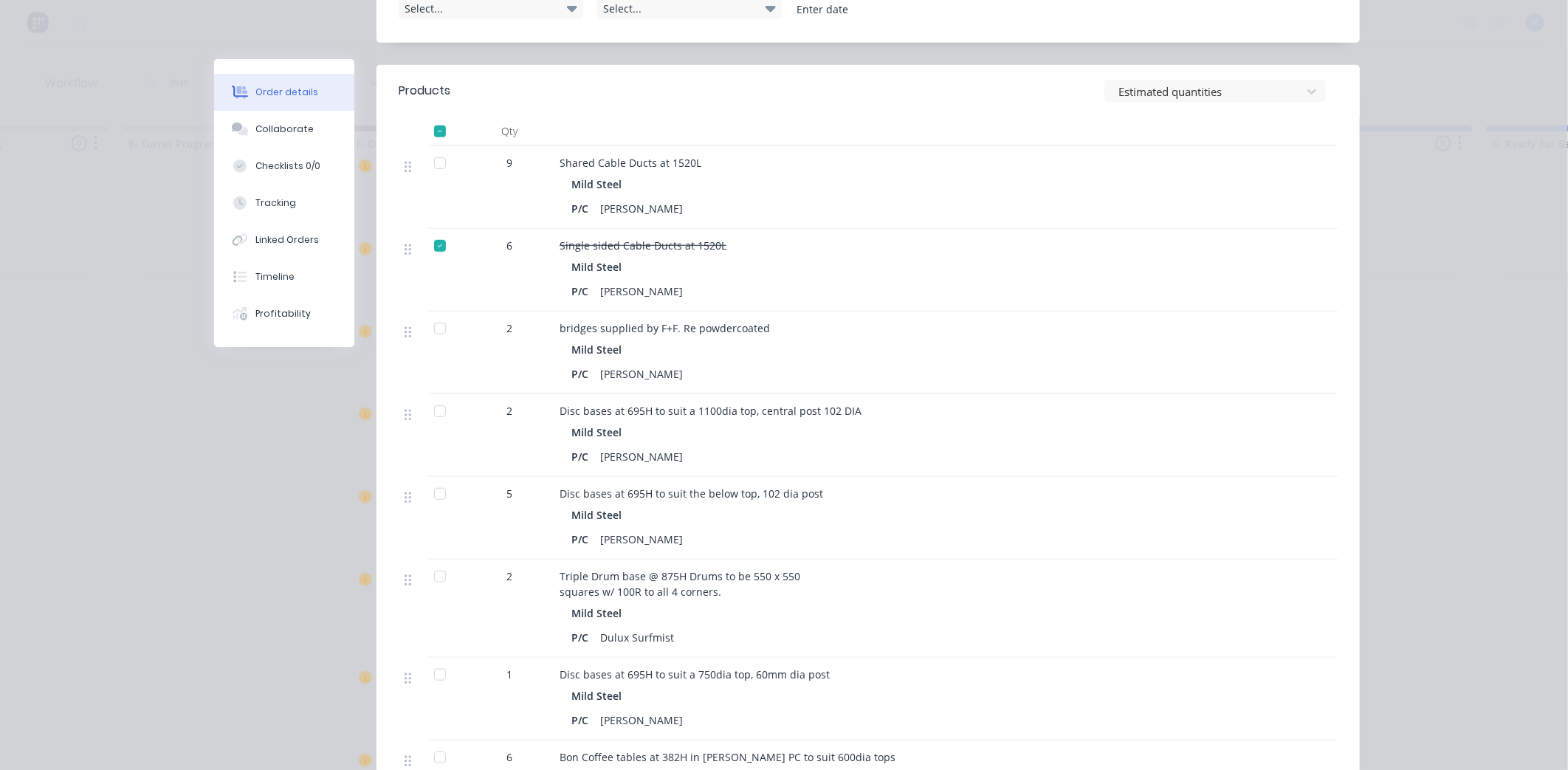
drag, startPoint x: 295, startPoint y: 601, endPoint x: 294, endPoint y: 672, distance: 71.0
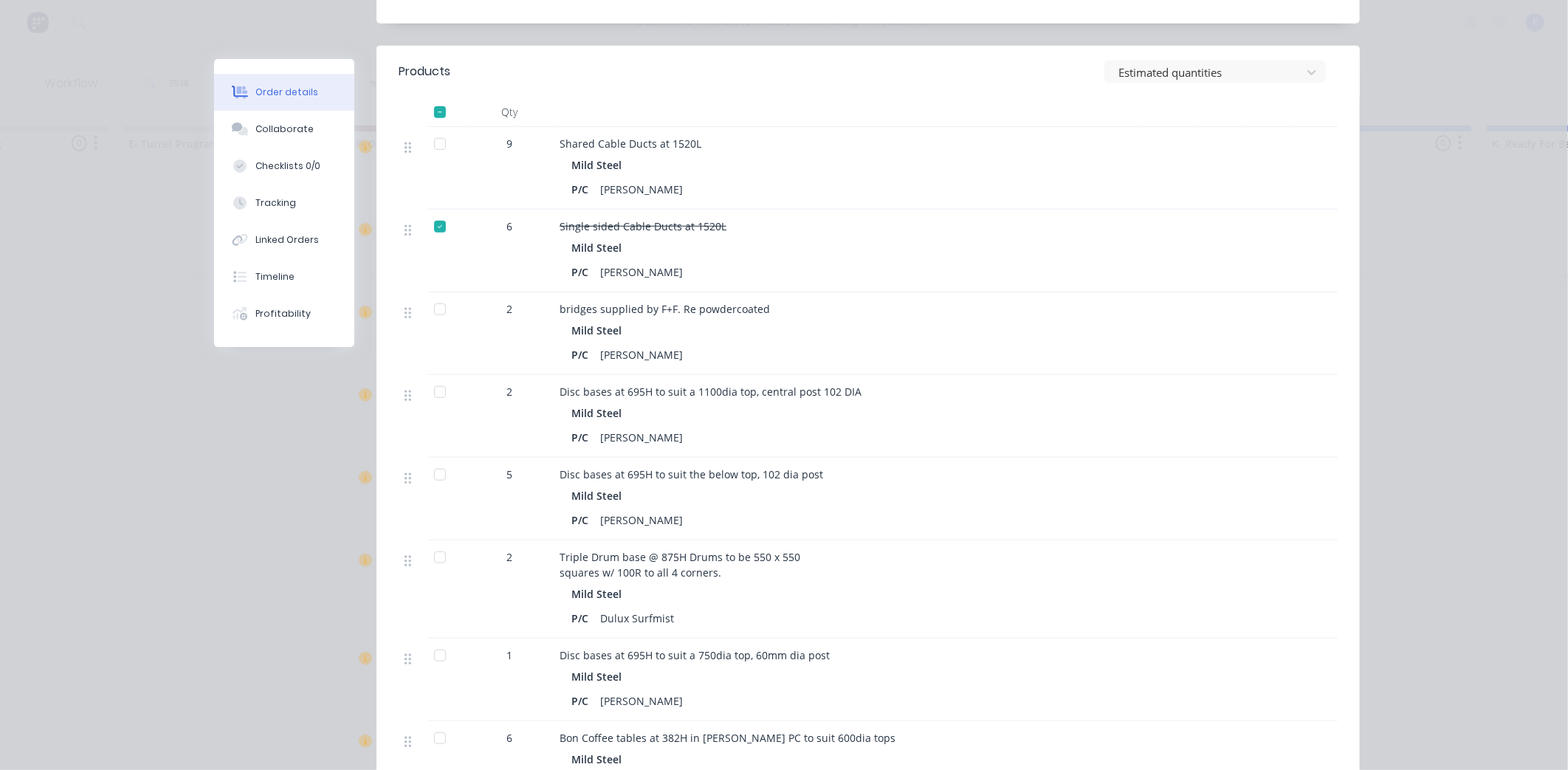
scroll to position [550, 0]
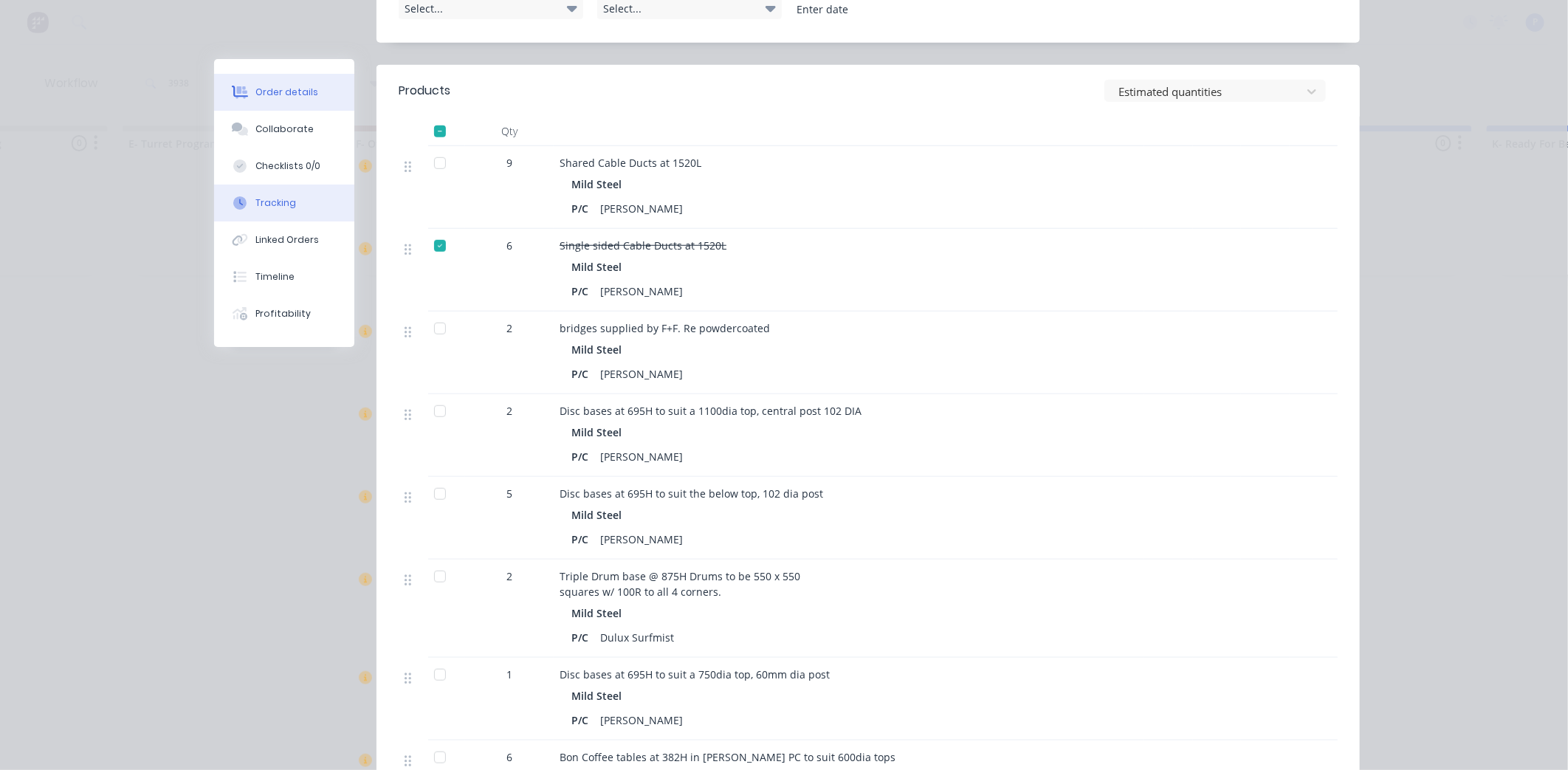
click at [286, 205] on div "Tracking" at bounding box center [276, 203] width 40 height 13
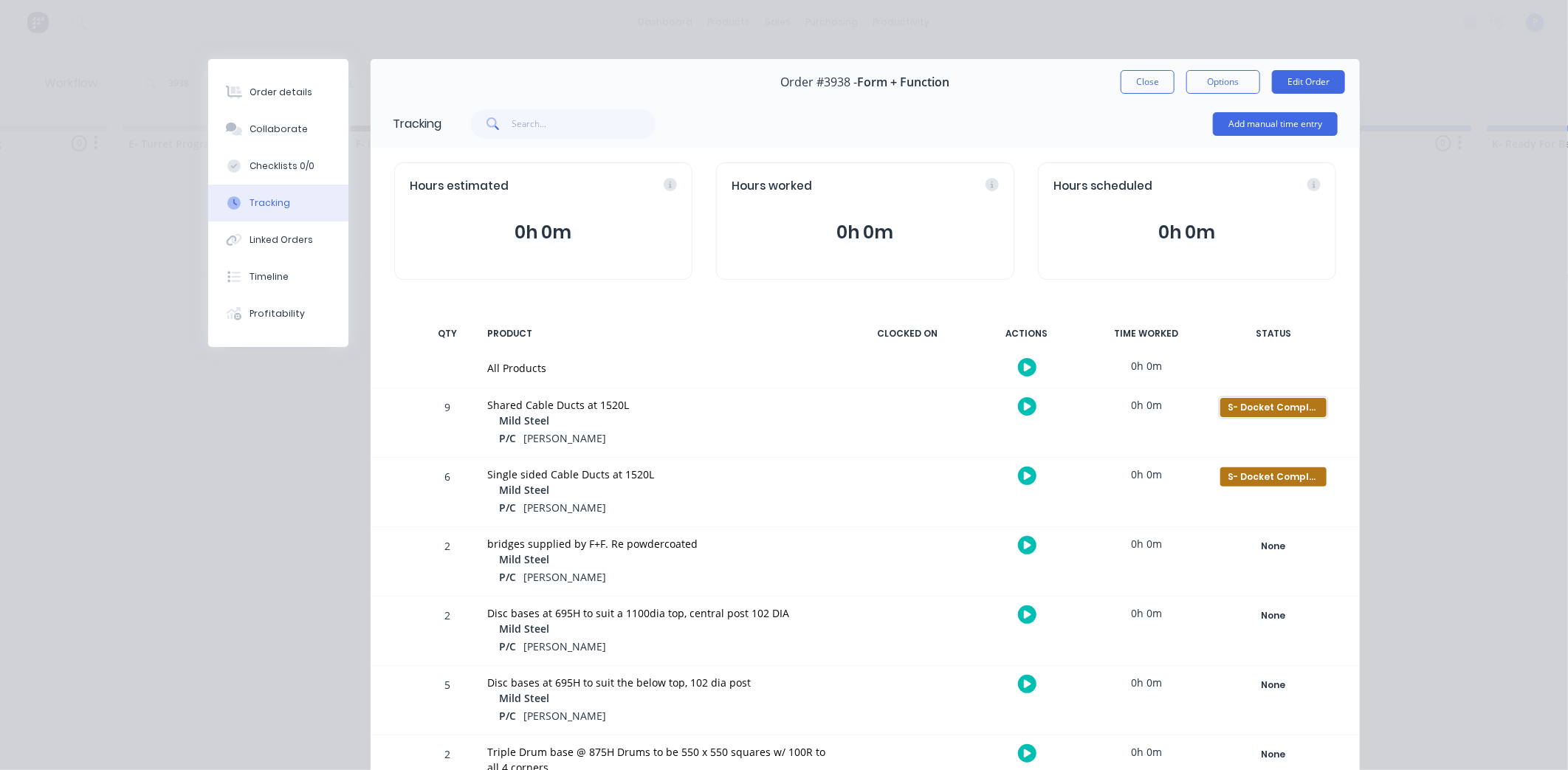
click at [1273, 409] on div "S- Docket Completed" at bounding box center [1273, 408] width 107 height 19
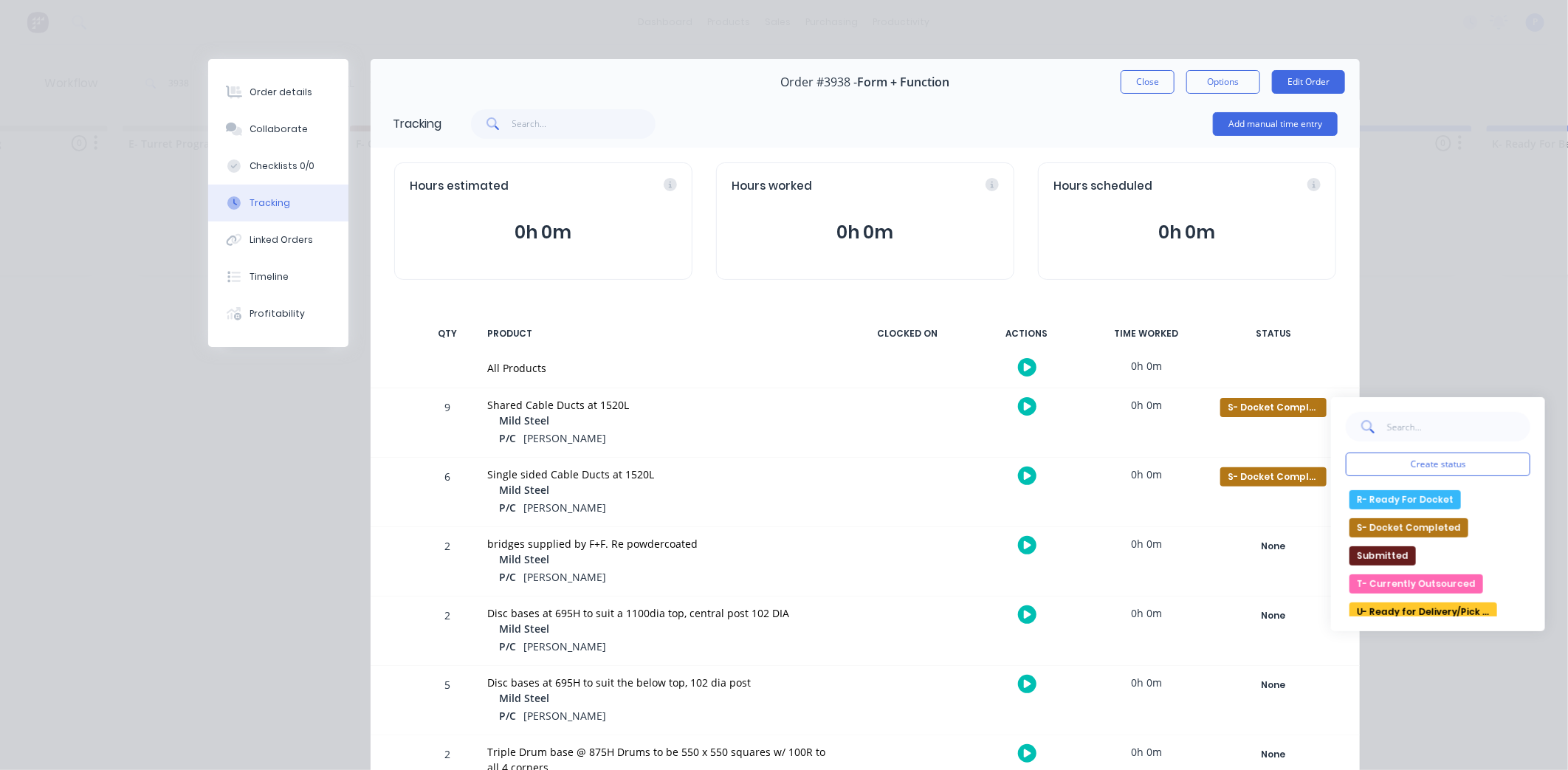
scroll to position [534, 0]
click at [1480, 606] on button "U- Ready for Delivery/Pick Up" at bounding box center [1423, 608] width 148 height 19
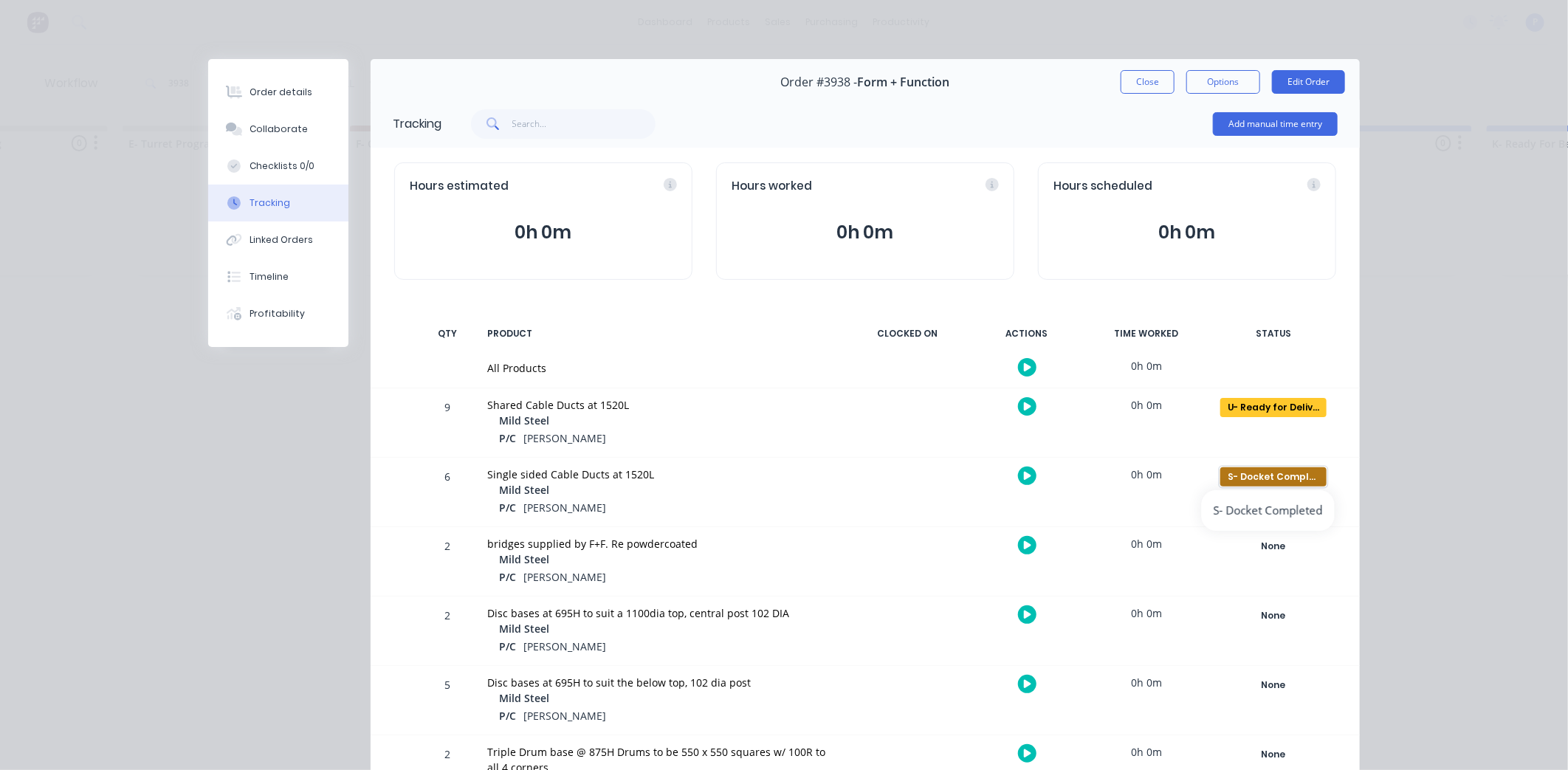
click at [1268, 482] on div "S- Docket Completed" at bounding box center [1273, 477] width 107 height 19
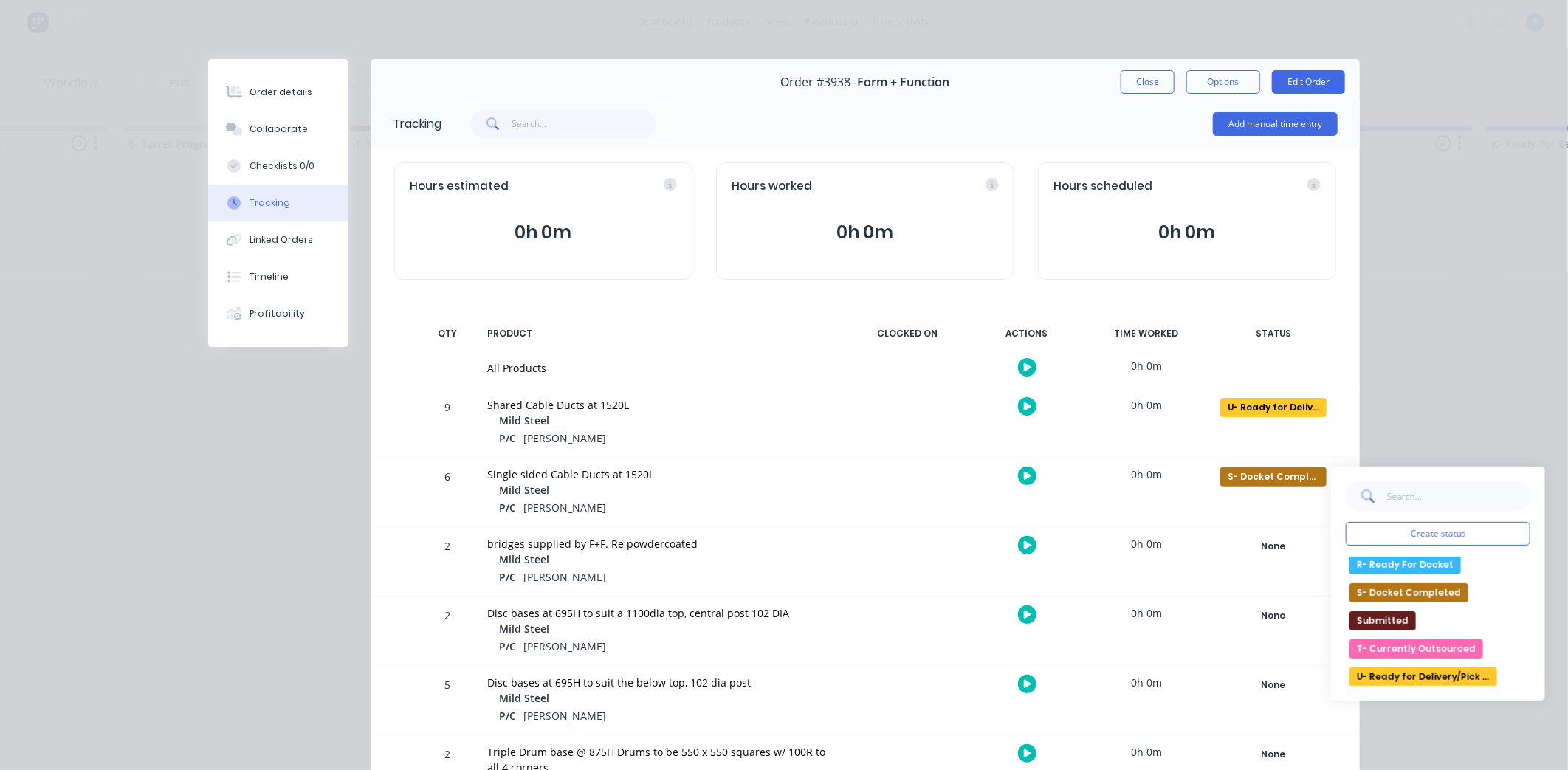
click at [1461, 670] on button "U- Ready for Delivery/Pick Up" at bounding box center [1423, 677] width 148 height 19
